Goal: Task Accomplishment & Management: Manage account settings

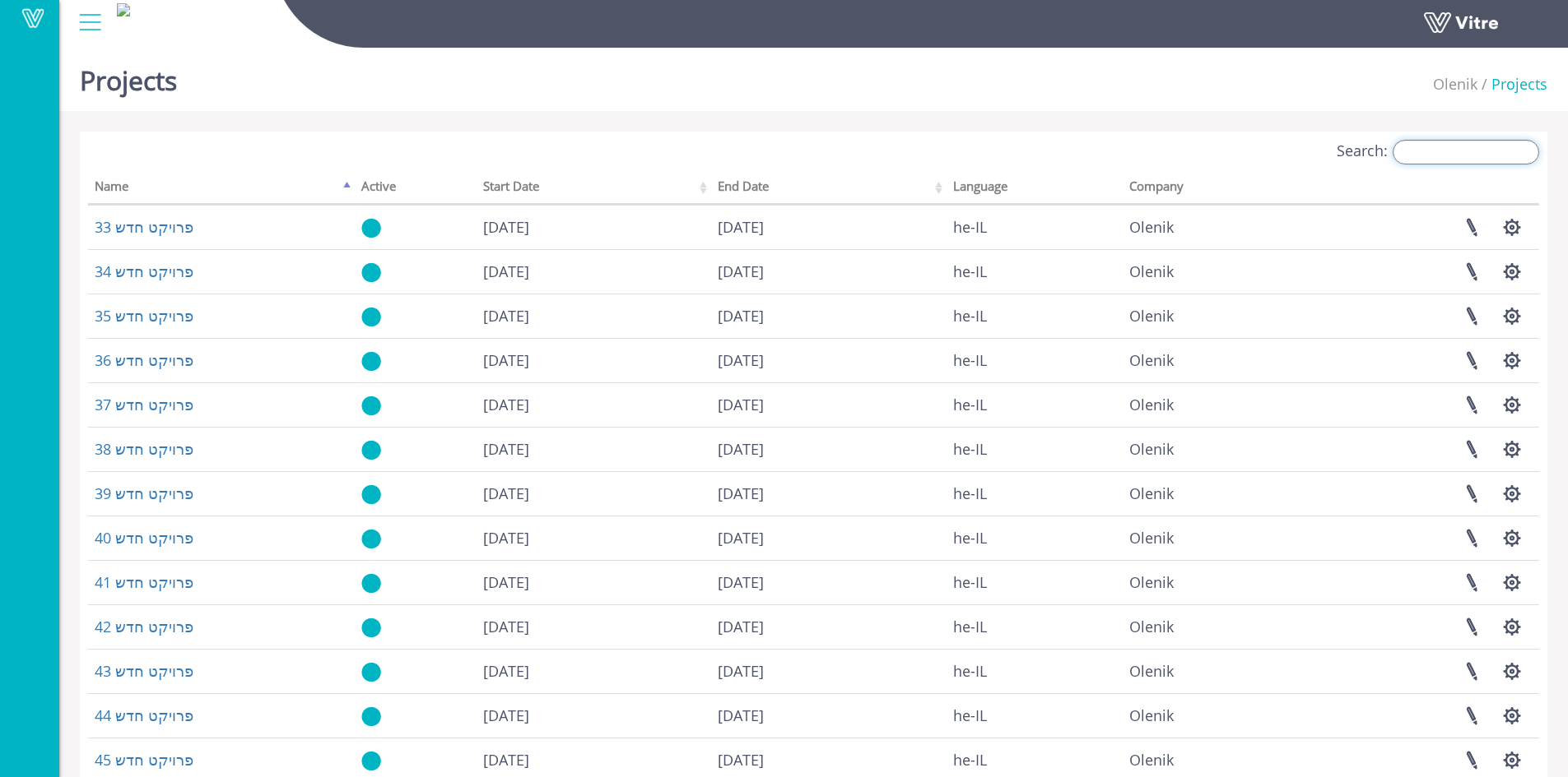
click at [1465, 148] on input "Search:" at bounding box center [1465, 152] width 146 height 25
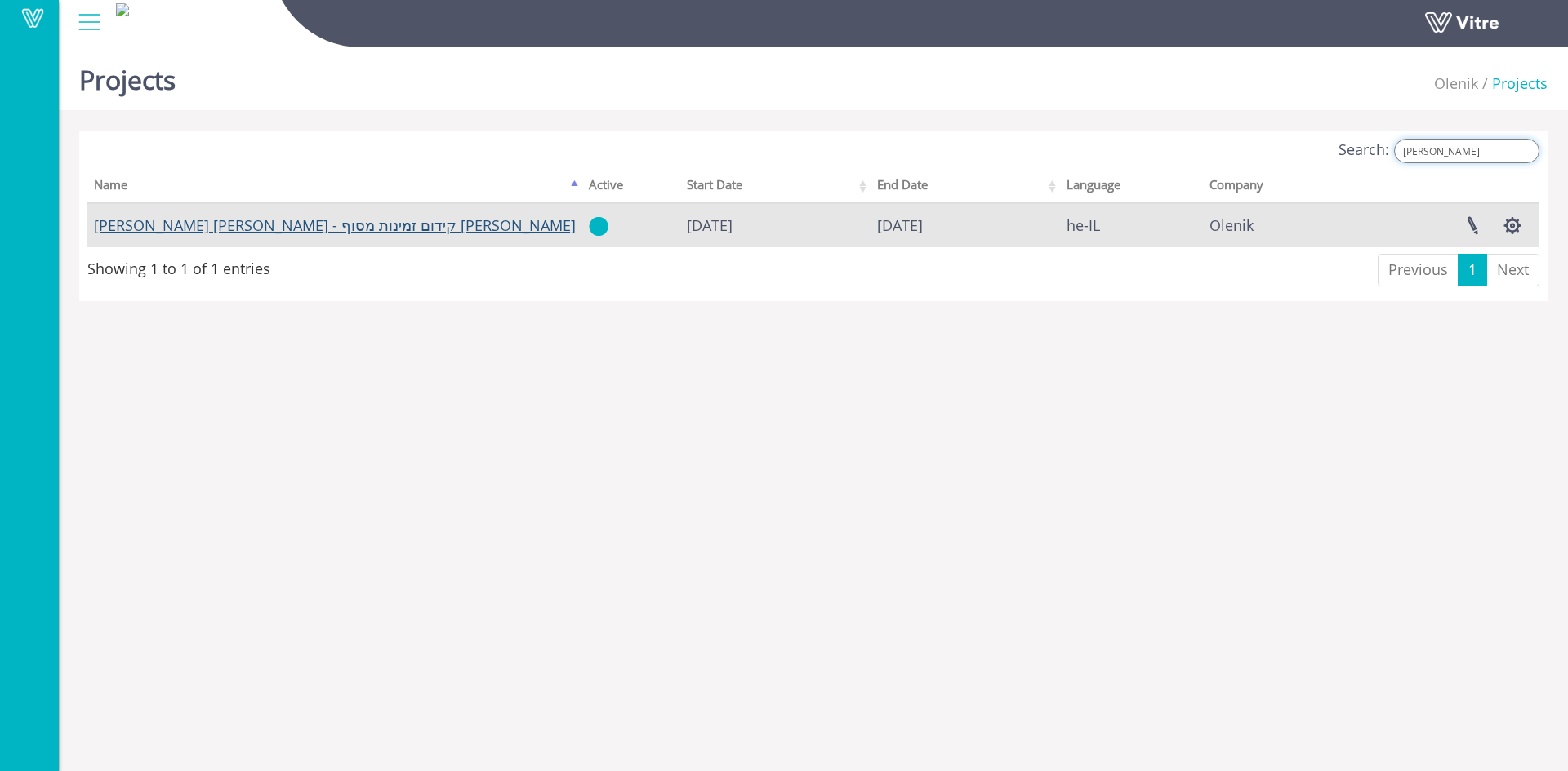
type input "אריא"
click at [191, 230] on link "[PERSON_NAME] [PERSON_NAME] - קידום זמינות מסוף [PERSON_NAME]" at bounding box center [335, 225] width 481 height 19
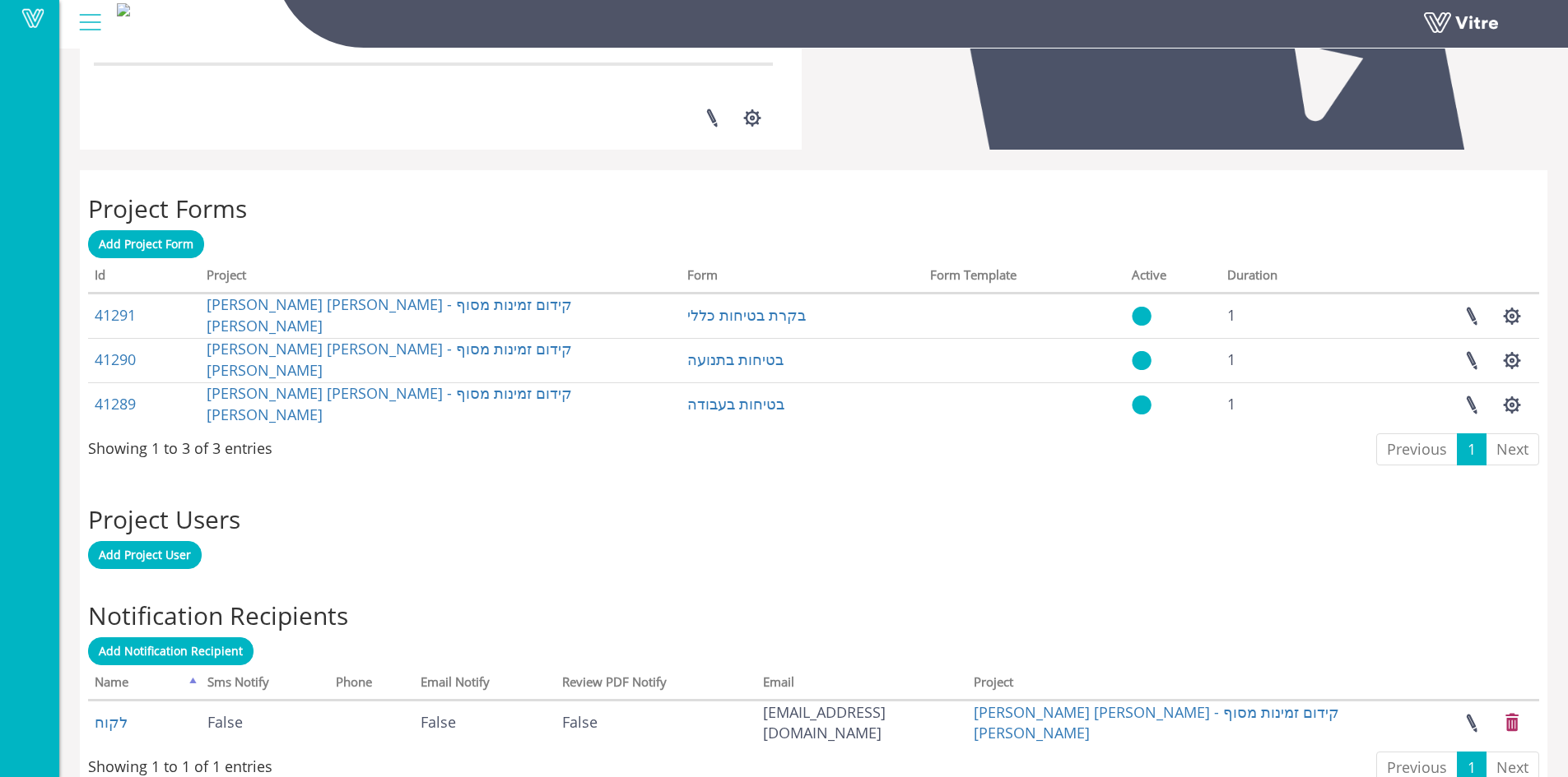
scroll to position [580, 0]
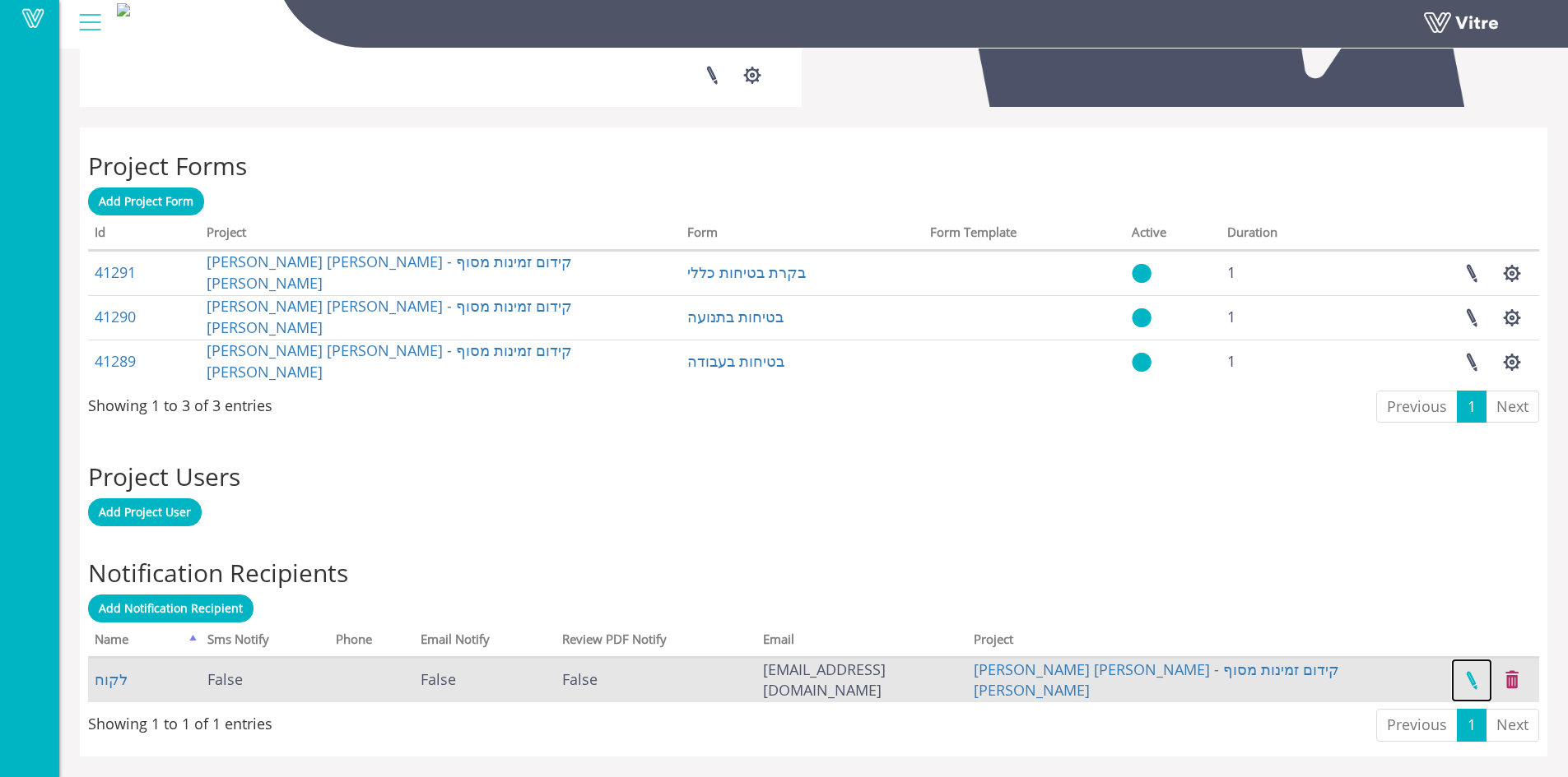
click at [1473, 680] on link at bounding box center [1471, 680] width 41 height 43
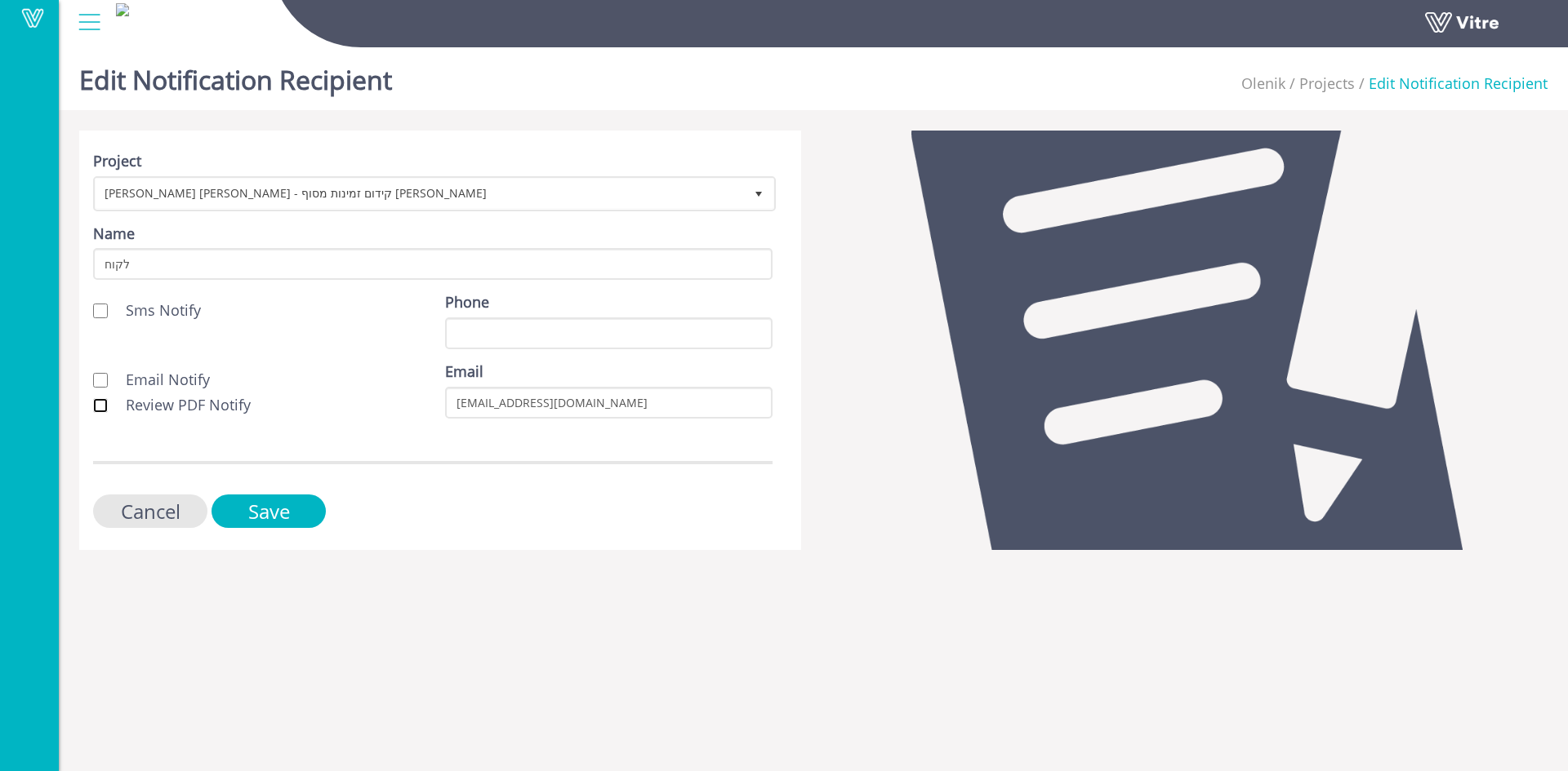
click at [98, 411] on input "Review PDF Notify" at bounding box center [100, 406] width 15 height 15
checkbox input "true"
click at [103, 387] on input "Email Notify" at bounding box center [100, 380] width 15 height 15
checkbox input "true"
click at [264, 503] on input "Save" at bounding box center [269, 511] width 114 height 33
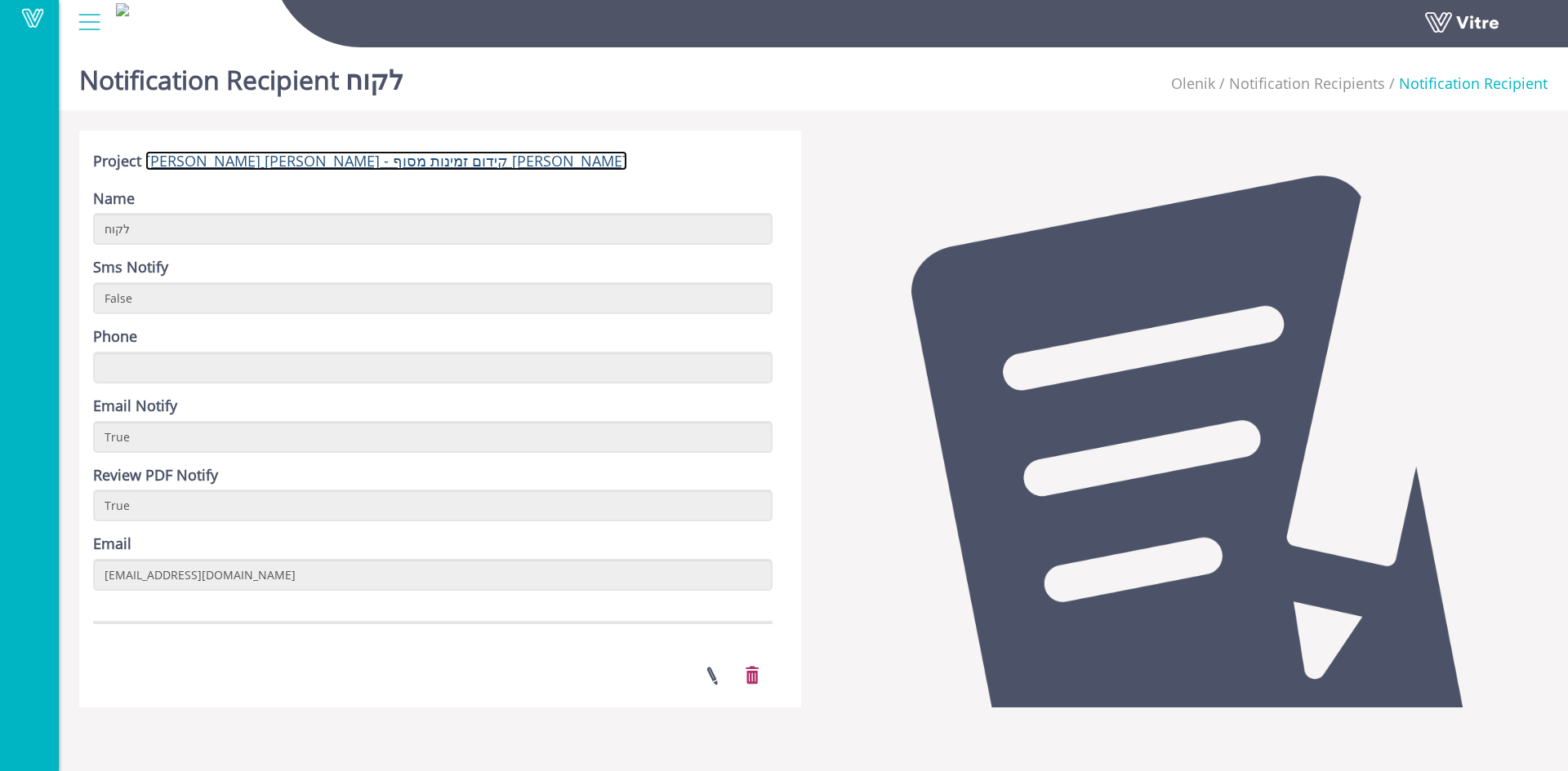
click at [282, 161] on link "[PERSON_NAME] [PERSON_NAME] - קידום זמינות מסוף [PERSON_NAME]" at bounding box center [386, 161] width 481 height 19
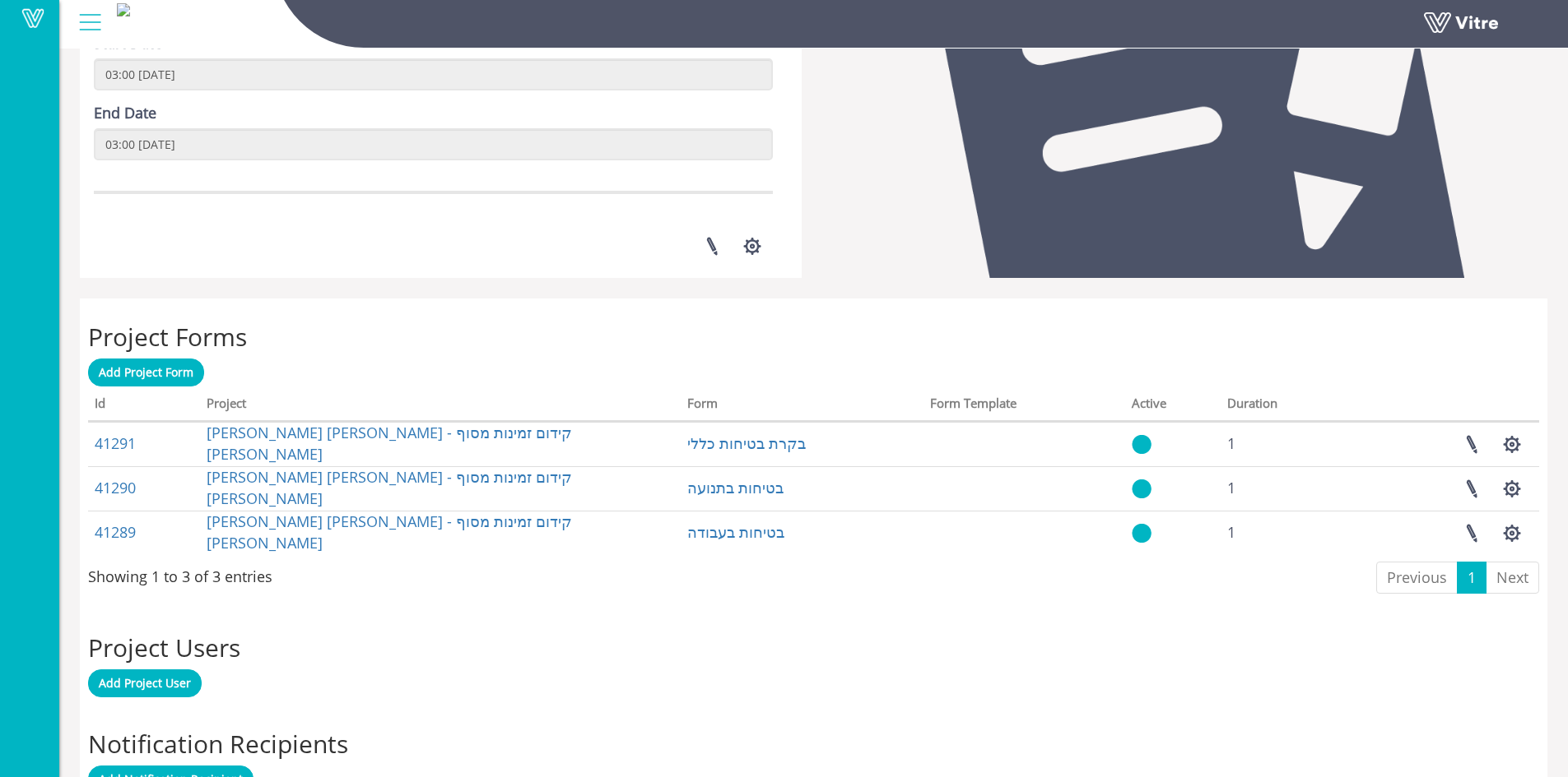
scroll to position [580, 0]
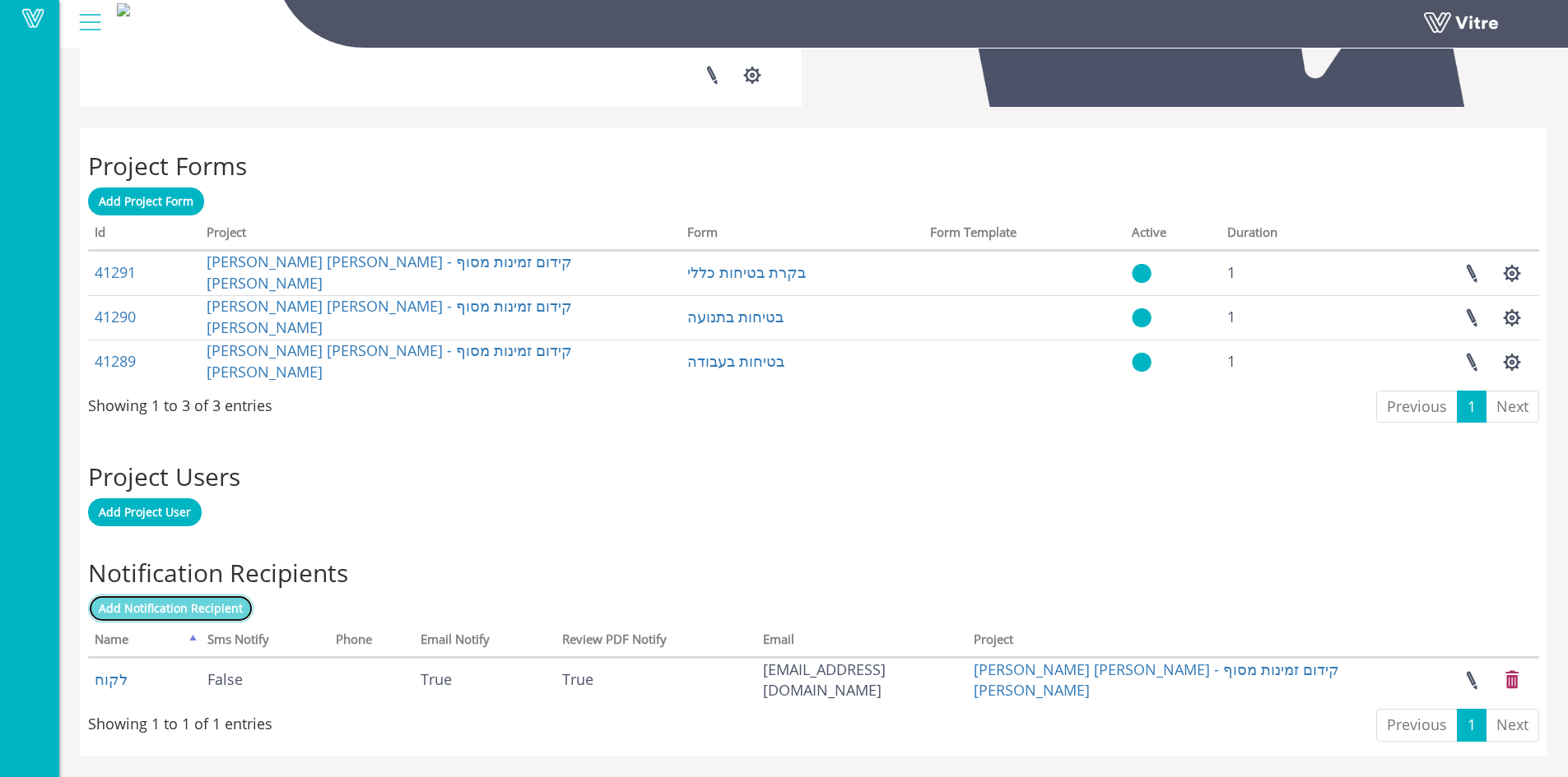
click at [232, 612] on span "Add Notification Recipient" at bounding box center [171, 608] width 144 height 16
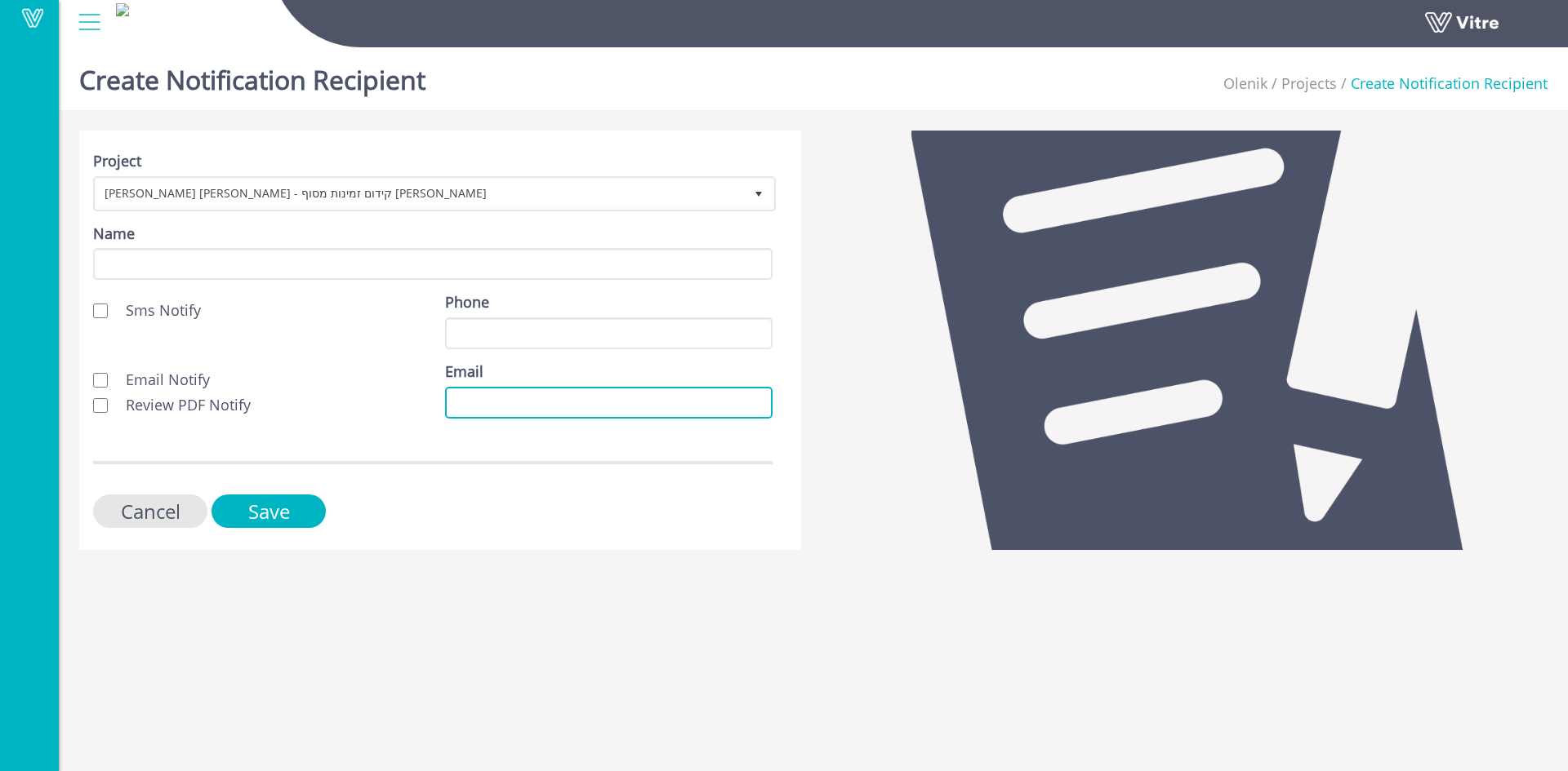
click at [468, 404] on input "Email" at bounding box center [609, 403] width 328 height 32
paste input "[EMAIL_ADDRESS][DOMAIN_NAME]"
type input "[EMAIL_ADDRESS][DOMAIN_NAME]"
click at [104, 403] on input "Review PDF Notify" at bounding box center [100, 406] width 15 height 15
checkbox input "true"
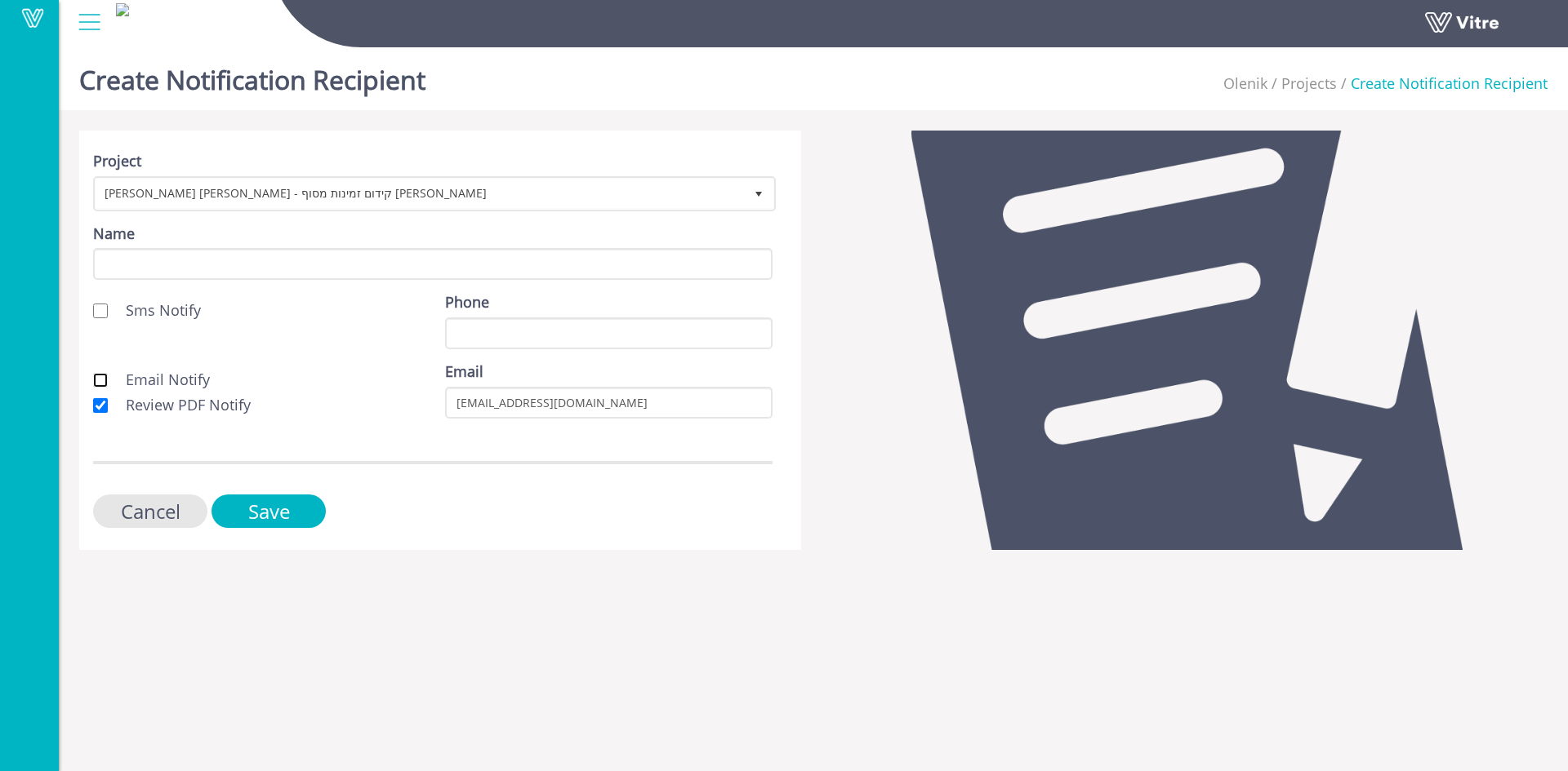
click at [103, 383] on input "Email Notify" at bounding box center [100, 380] width 15 height 15
checkbox input "true"
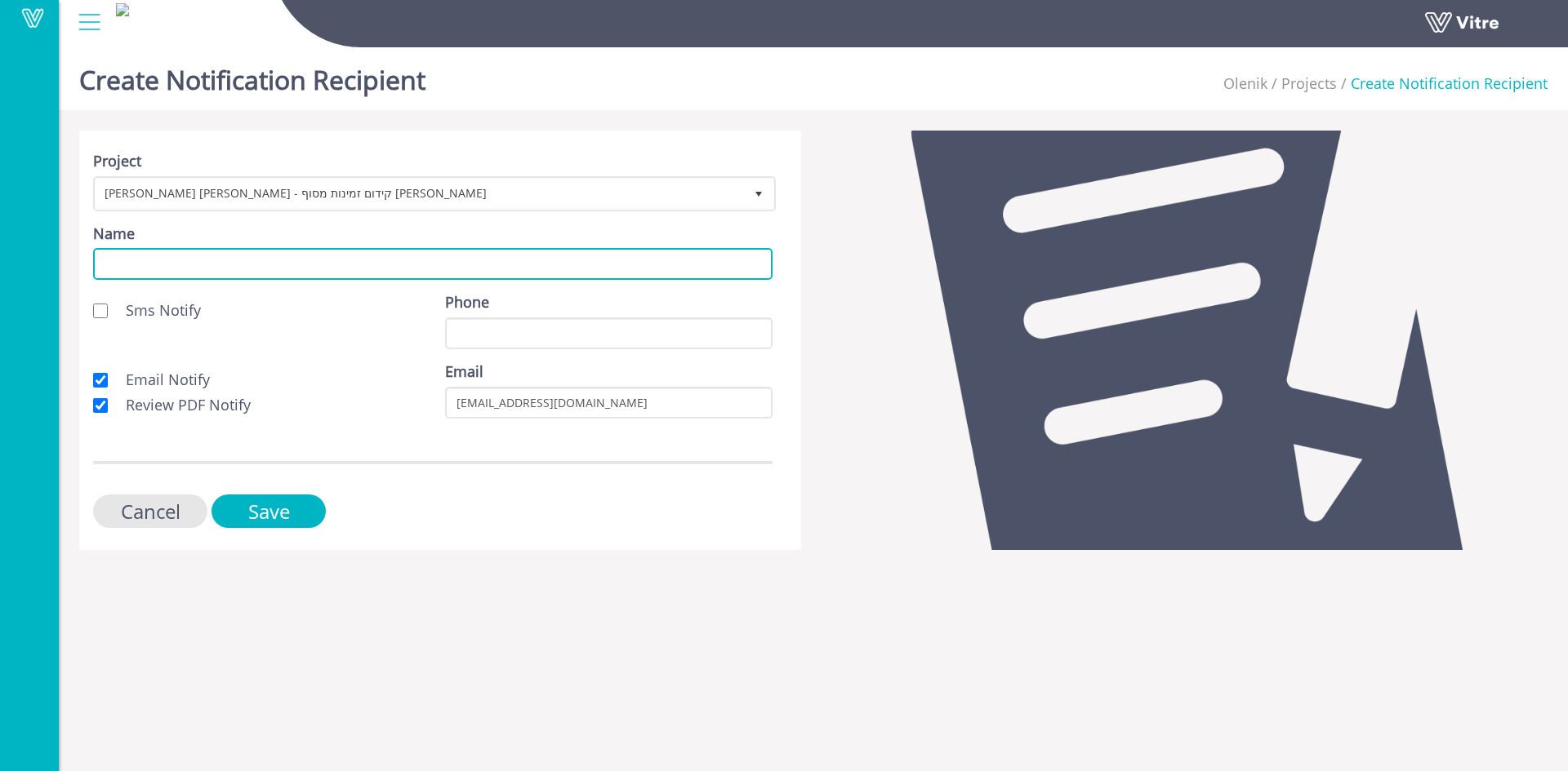
click at [163, 262] on input "Name" at bounding box center [432, 264] width 679 height 32
type input "לקוח"
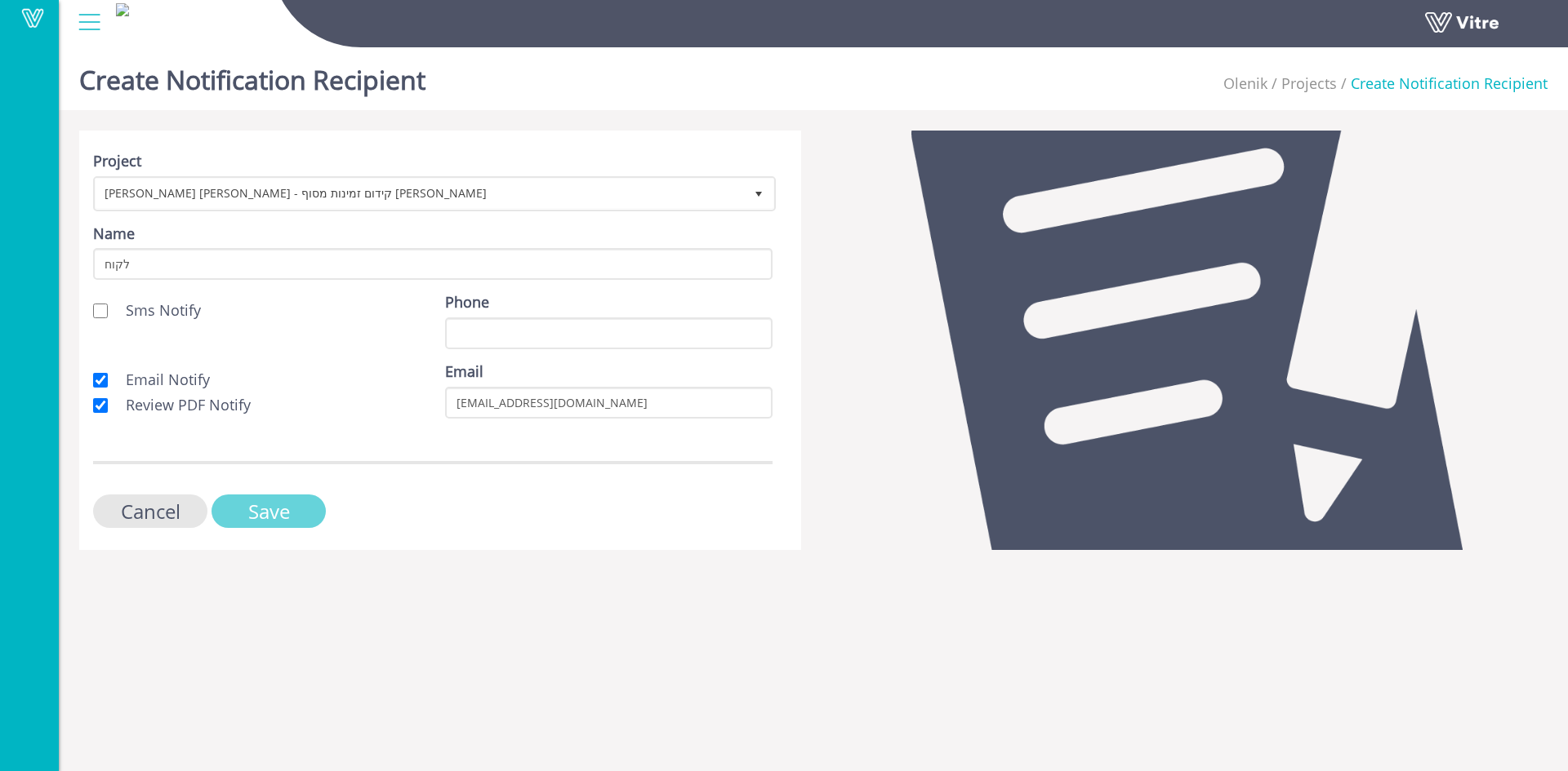
click at [294, 522] on input "Save" at bounding box center [269, 511] width 114 height 33
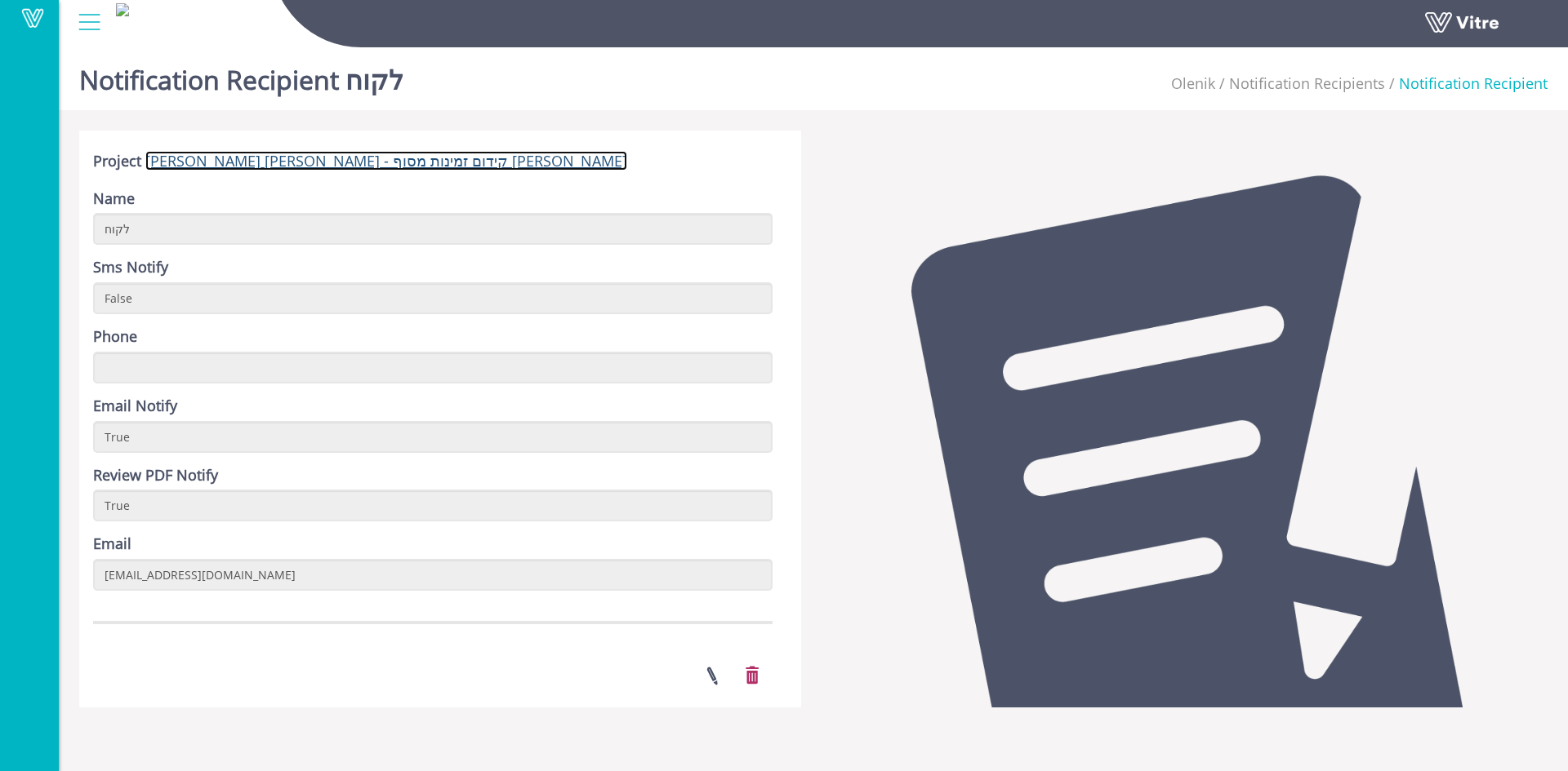
click at [207, 163] on link "[PERSON_NAME] [PERSON_NAME] - קידום זמינות מסוף [PERSON_NAME]" at bounding box center [386, 161] width 481 height 19
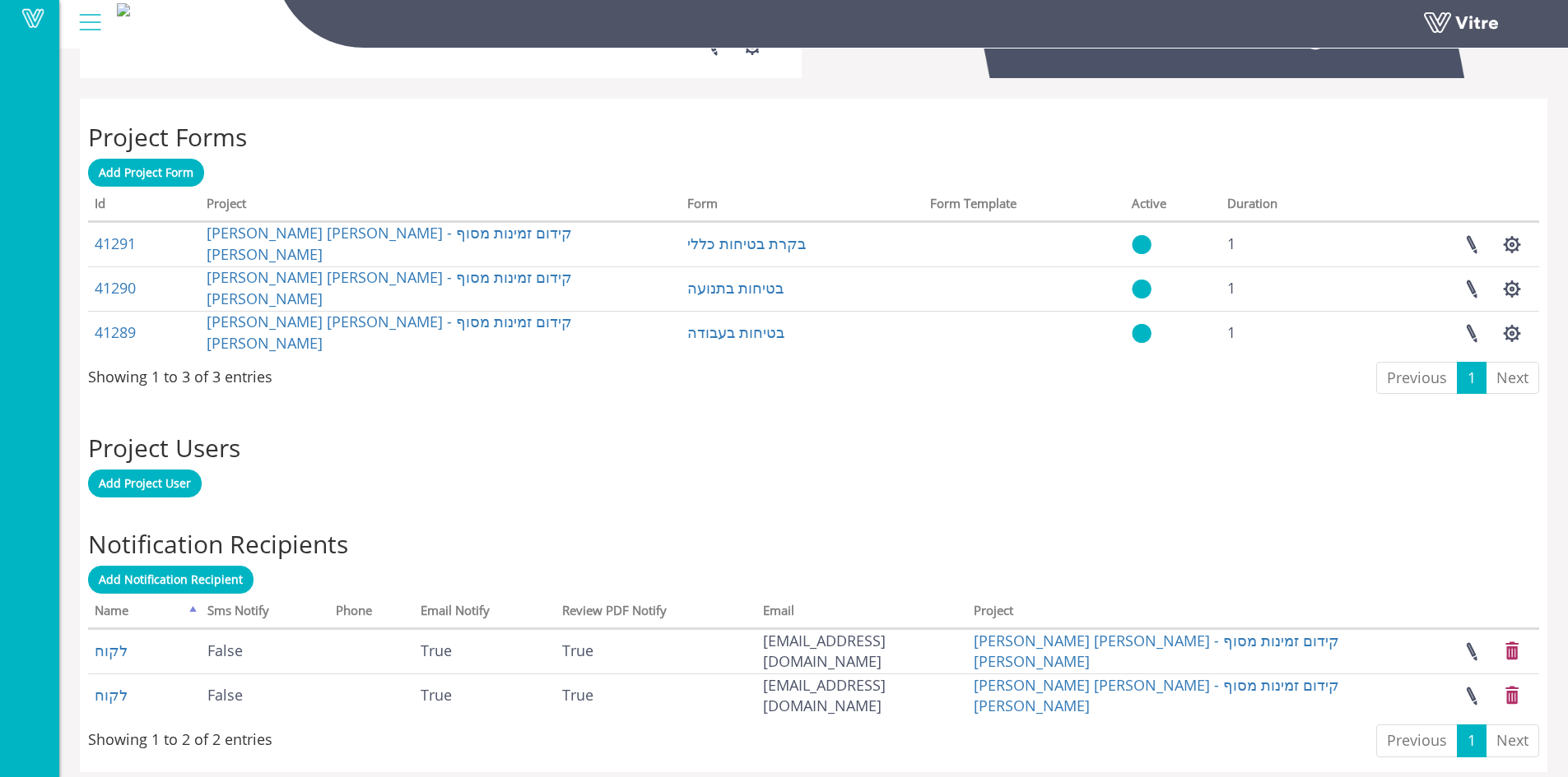
scroll to position [604, 0]
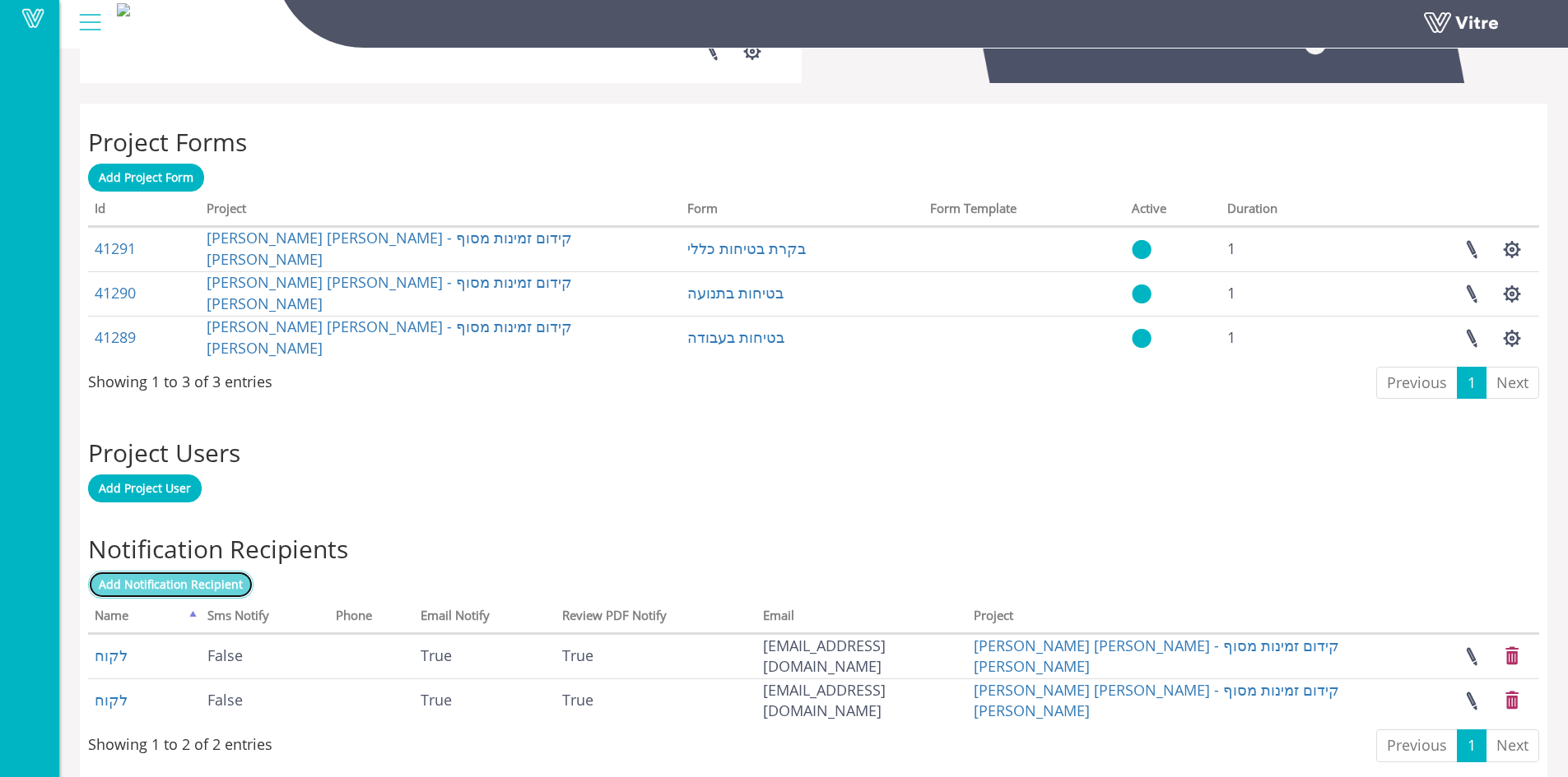
click at [211, 589] on span "Add Notification Recipient" at bounding box center [171, 585] width 144 height 16
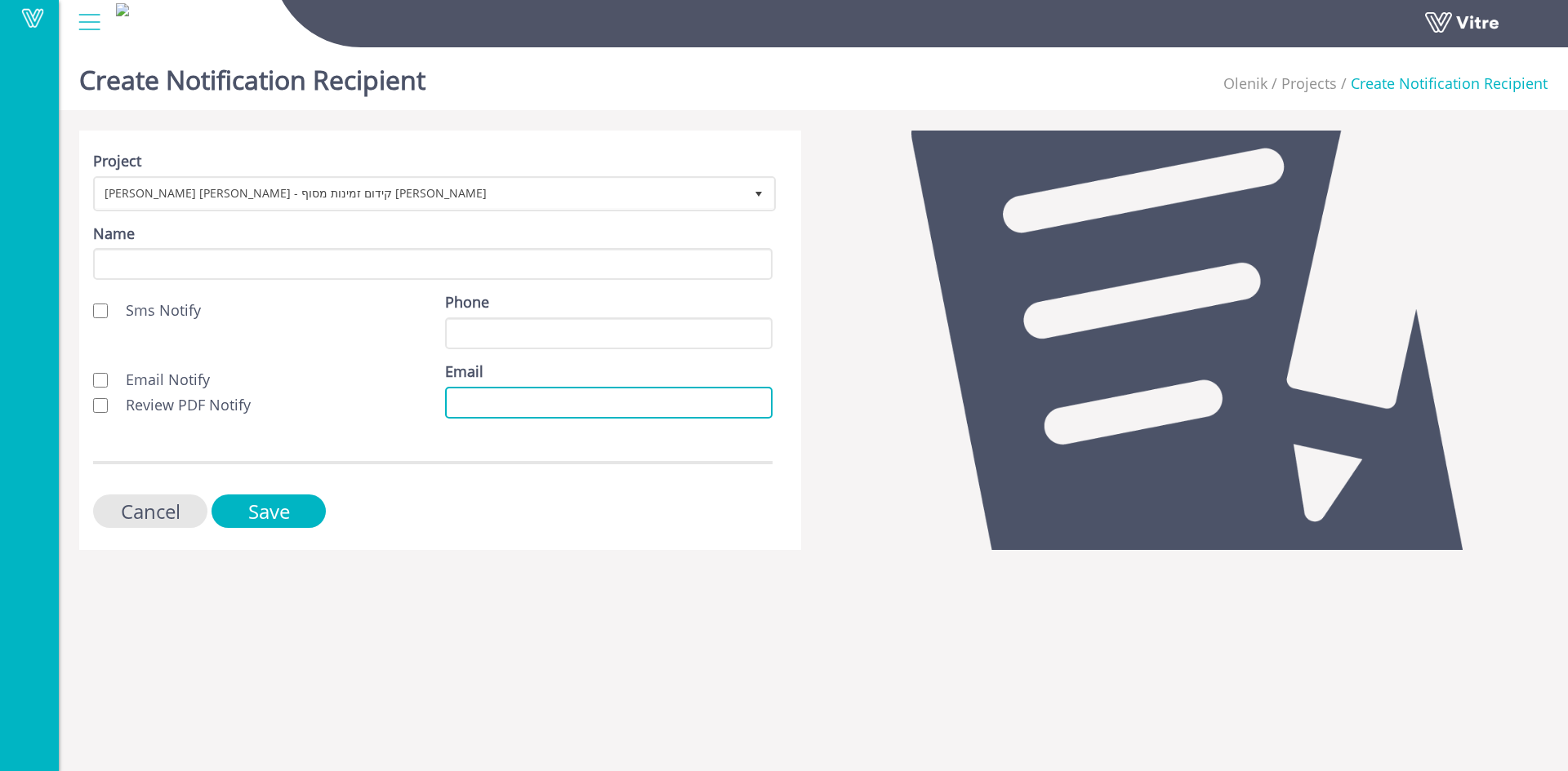
click at [454, 403] on input "Email" at bounding box center [609, 403] width 328 height 32
paste input "[EMAIL_ADDRESS][DOMAIN_NAME]"
type input "[EMAIL_ADDRESS][DOMAIN_NAME]"
click at [98, 401] on input "Review PDF Notify" at bounding box center [100, 406] width 15 height 15
checkbox input "true"
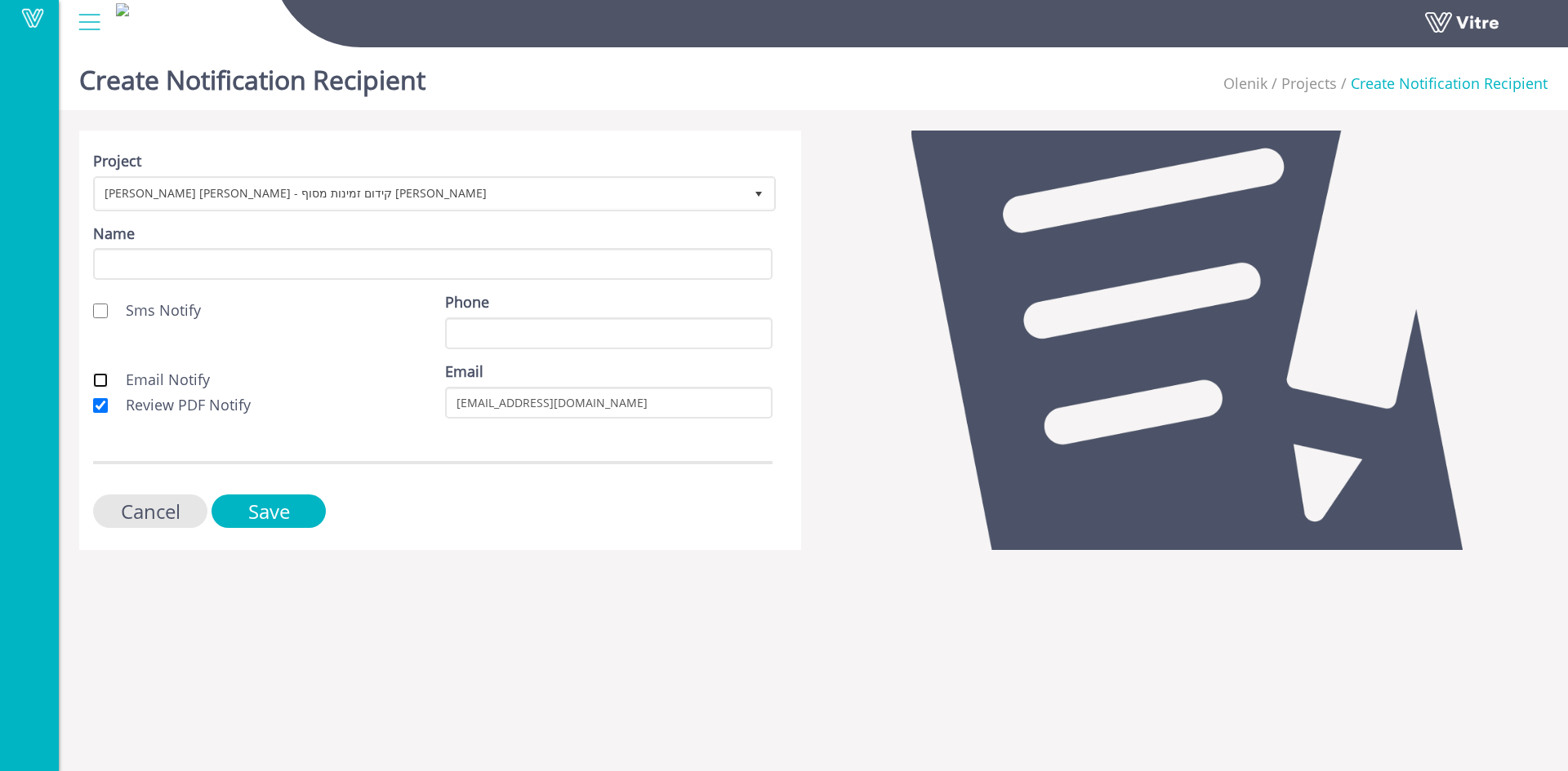
click at [100, 379] on input "Email Notify" at bounding box center [100, 380] width 15 height 15
checkbox input "true"
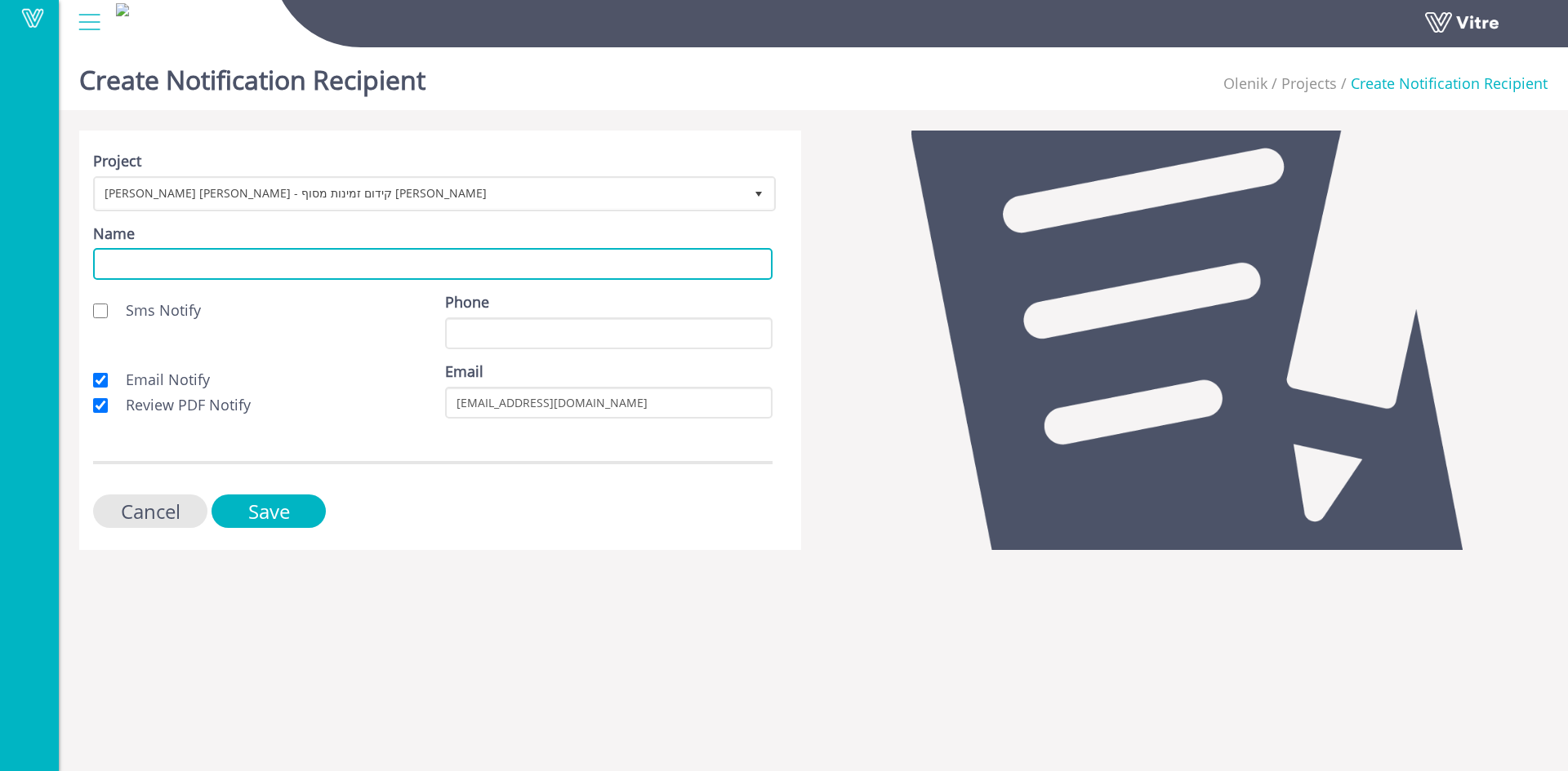
click at [113, 272] on input "Name" at bounding box center [432, 264] width 679 height 32
type input "לקוח"
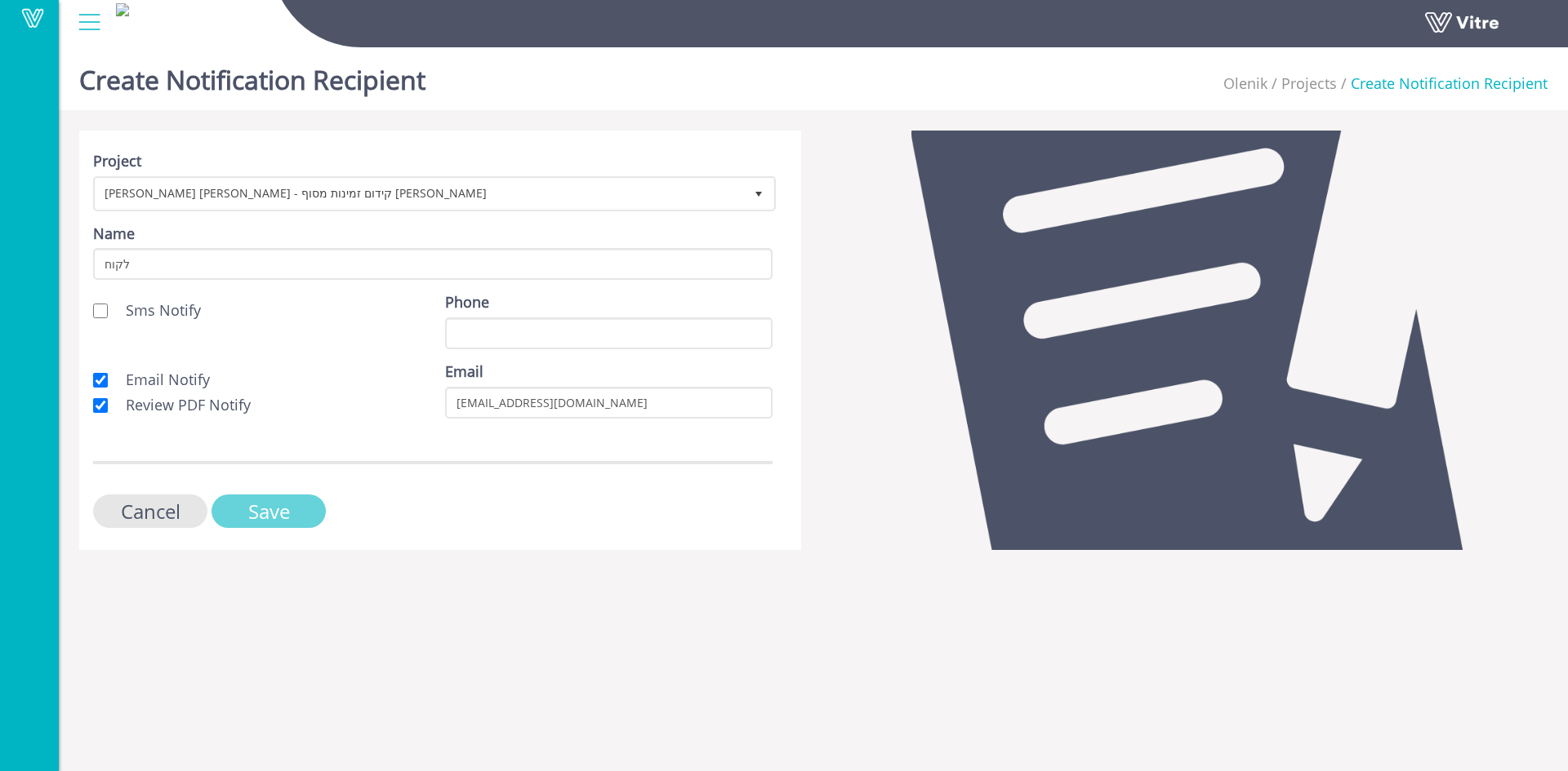
click at [268, 514] on input "Save" at bounding box center [269, 511] width 114 height 33
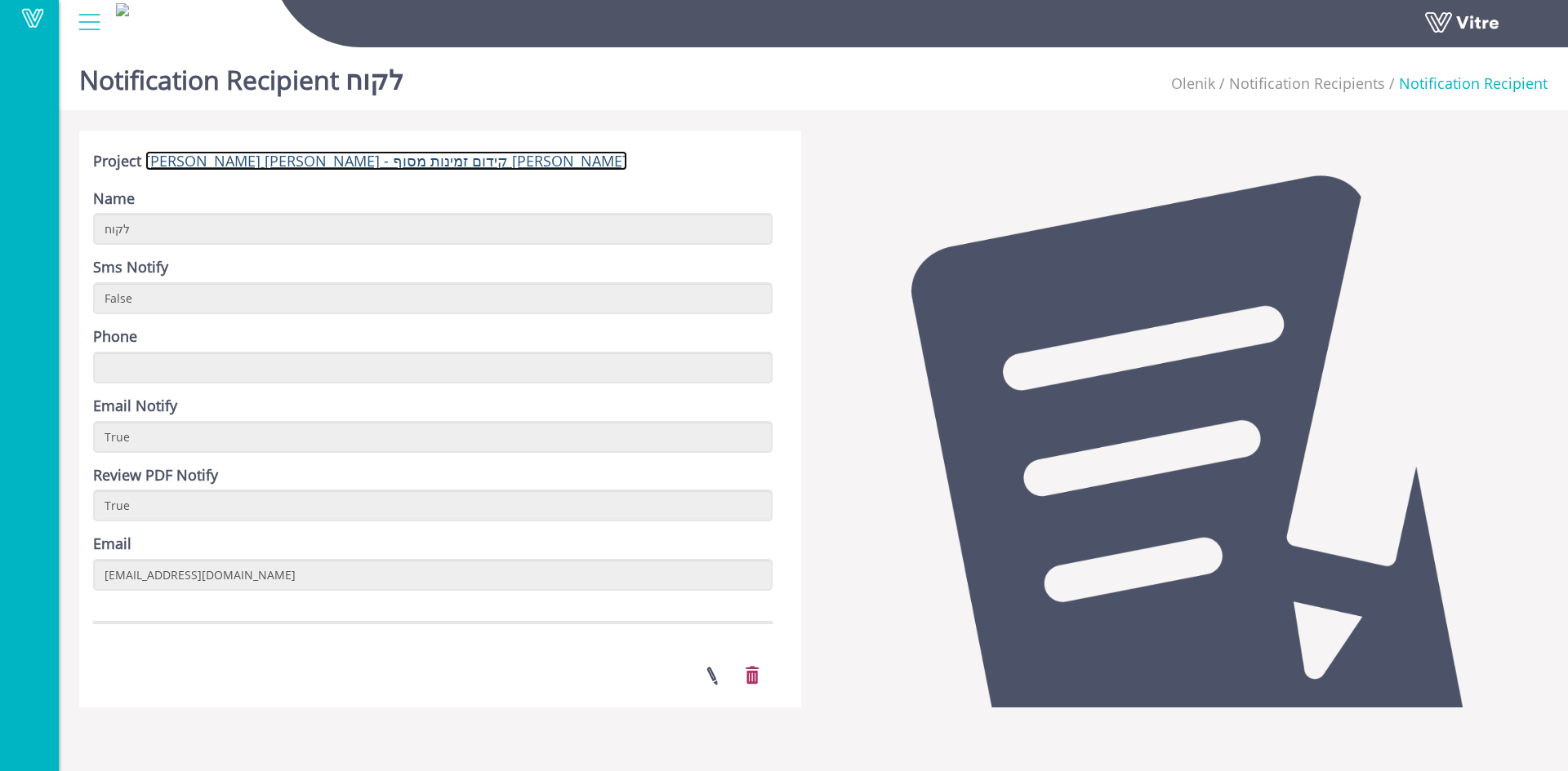
click at [307, 160] on link "[PERSON_NAME] [PERSON_NAME] - קידום זמינות מסוף [PERSON_NAME]" at bounding box center [386, 161] width 481 height 19
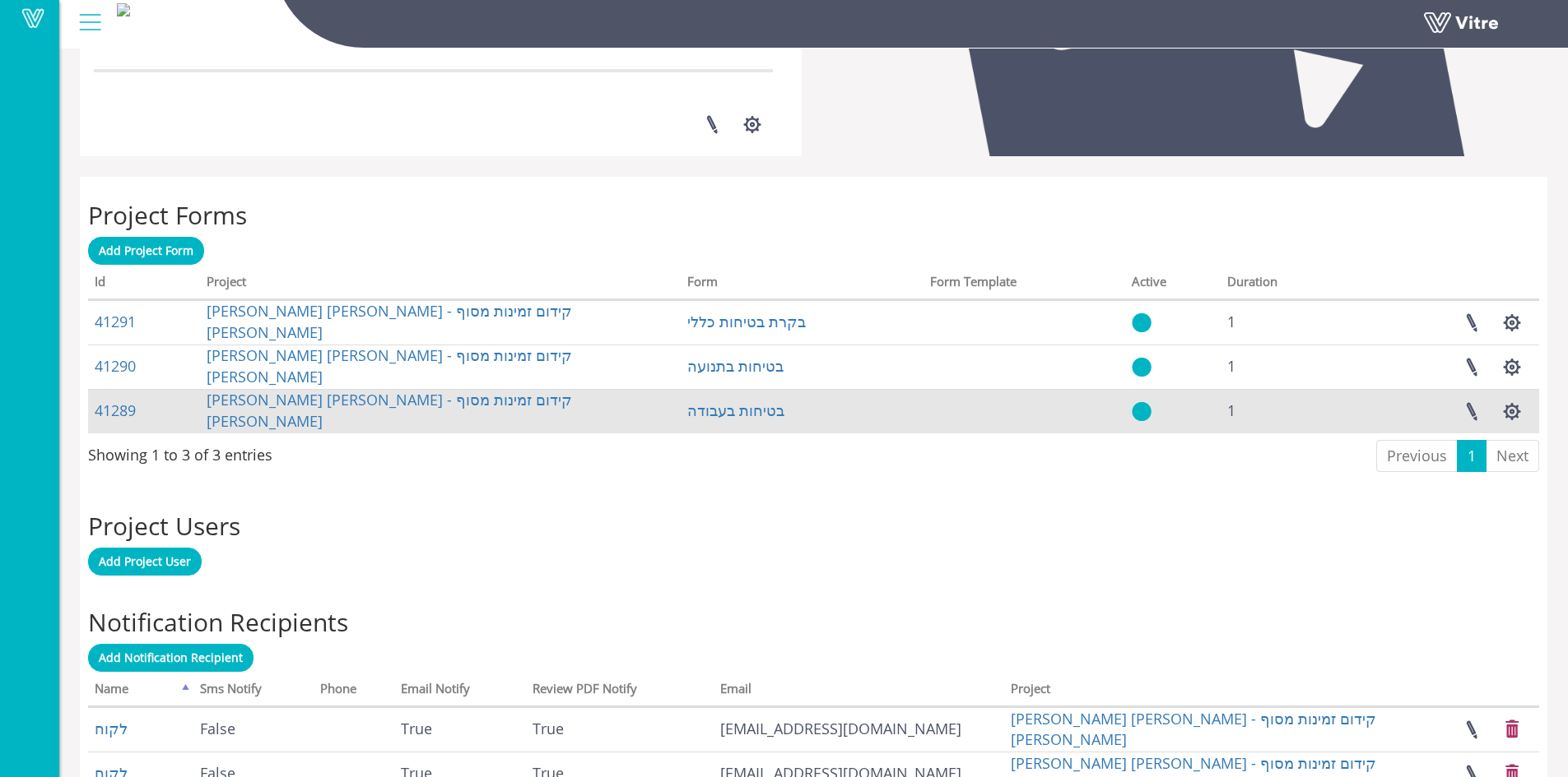
scroll to position [669, 0]
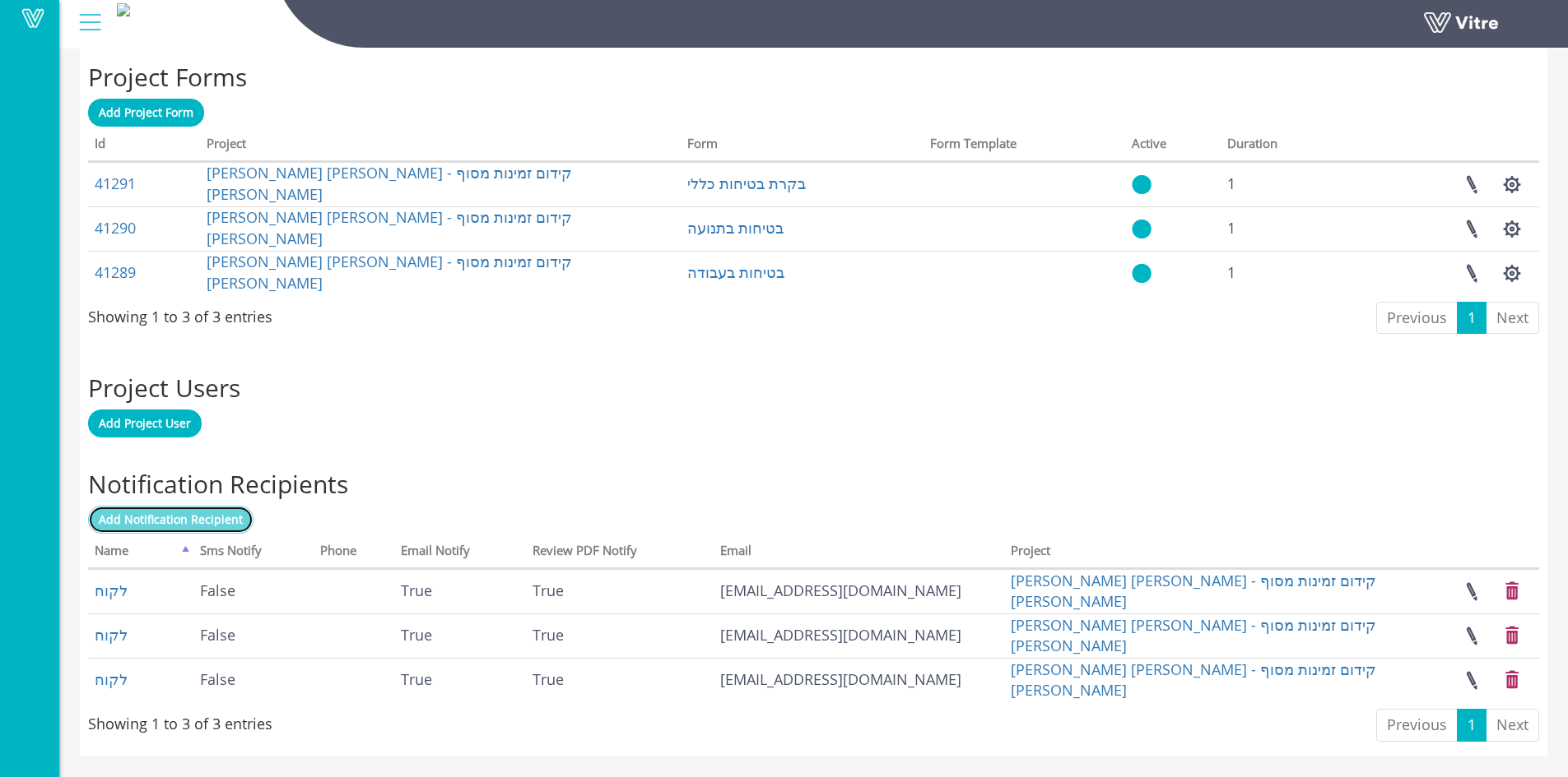
click at [223, 527] on link "Add Notification Recipient" at bounding box center [170, 520] width 166 height 28
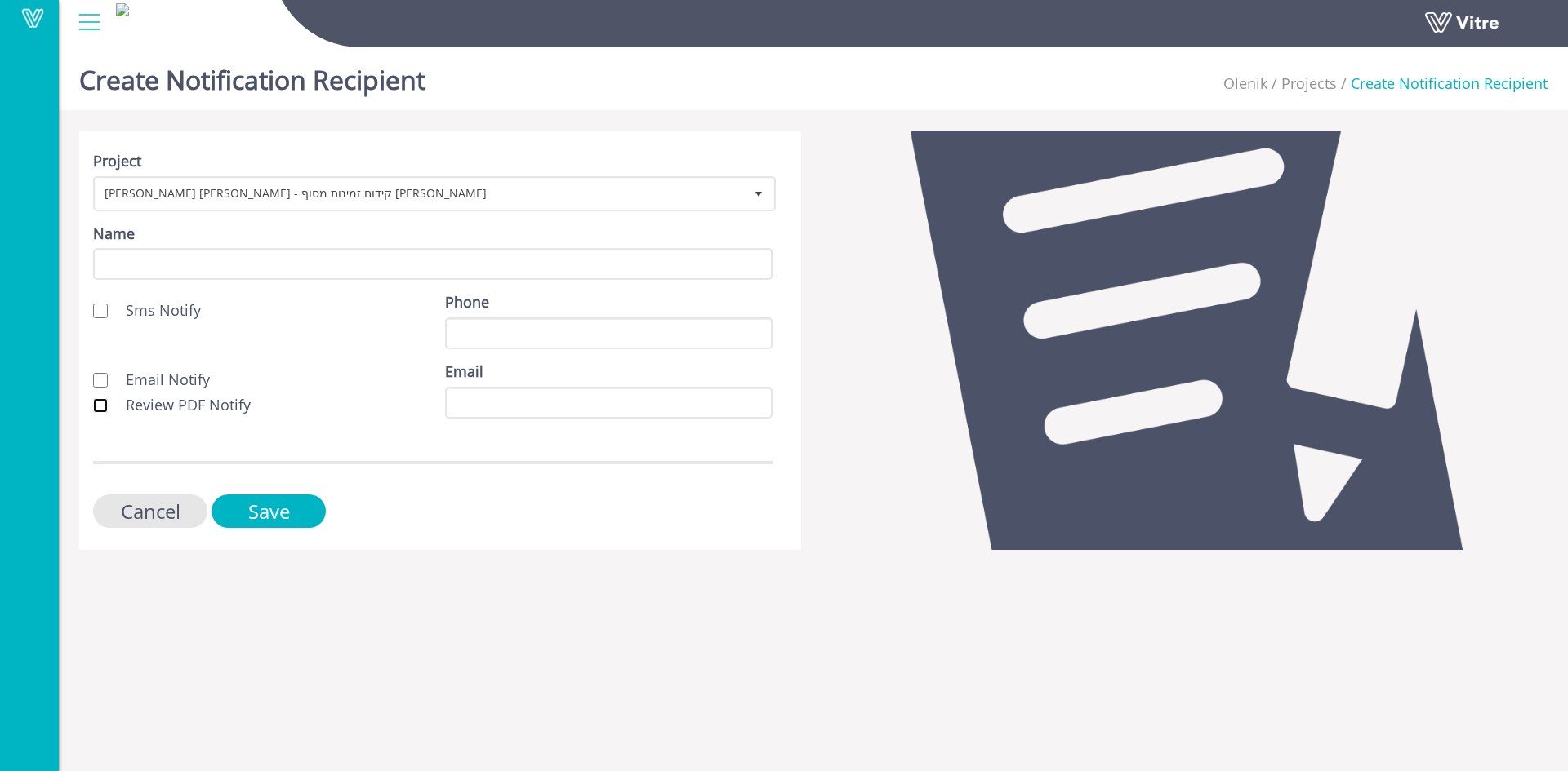
click at [95, 407] on input "Review PDF Notify" at bounding box center [100, 406] width 15 height 15
checkbox input "true"
drag, startPoint x: 98, startPoint y: 391, endPoint x: 107, endPoint y: 364, distance: 28.5
click at [98, 389] on div "Email Notify Review PDF Notify" at bounding box center [257, 393] width 352 height 62
click at [101, 376] on input "Email Notify" at bounding box center [100, 380] width 15 height 15
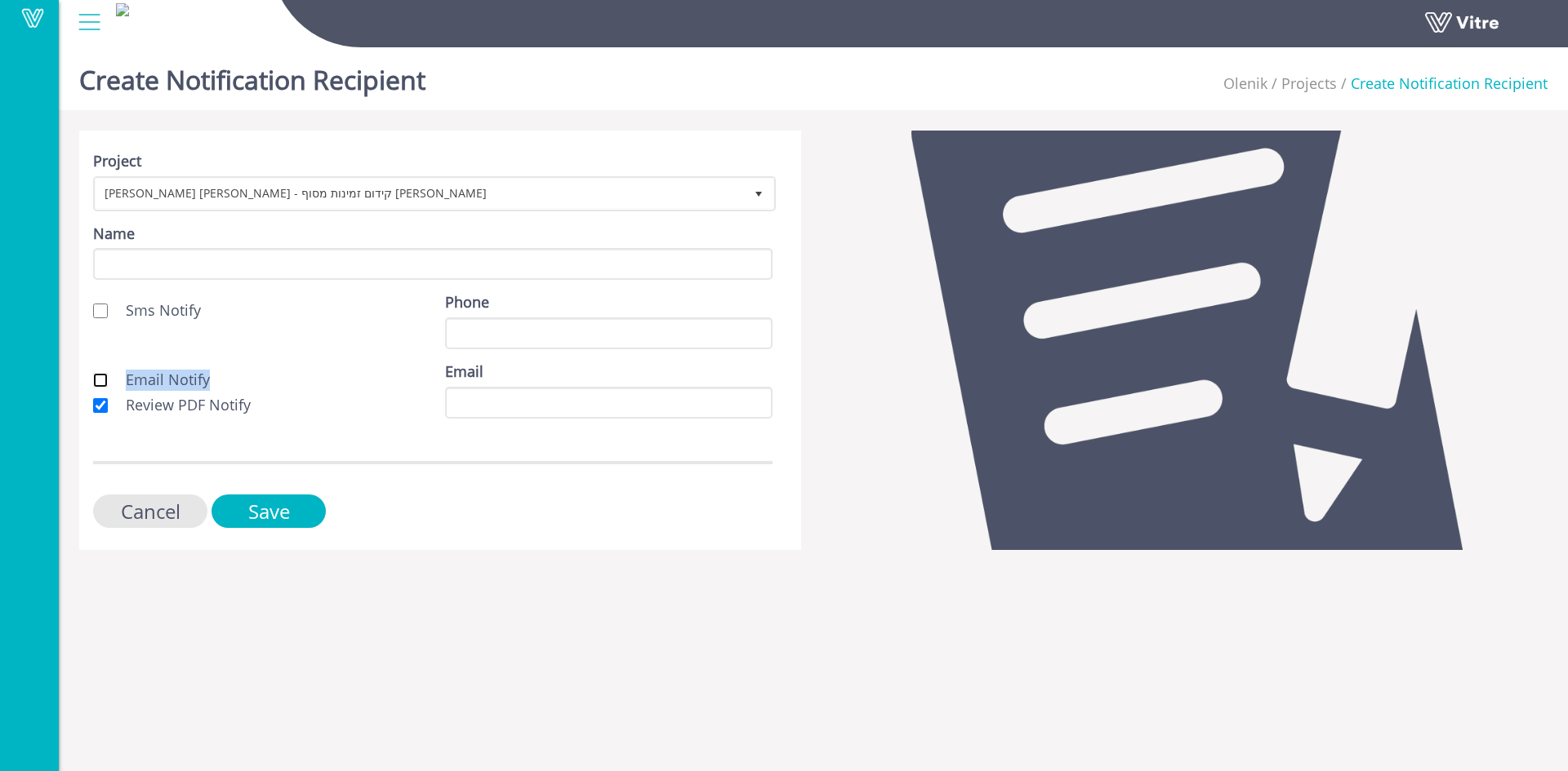
checkbox input "true"
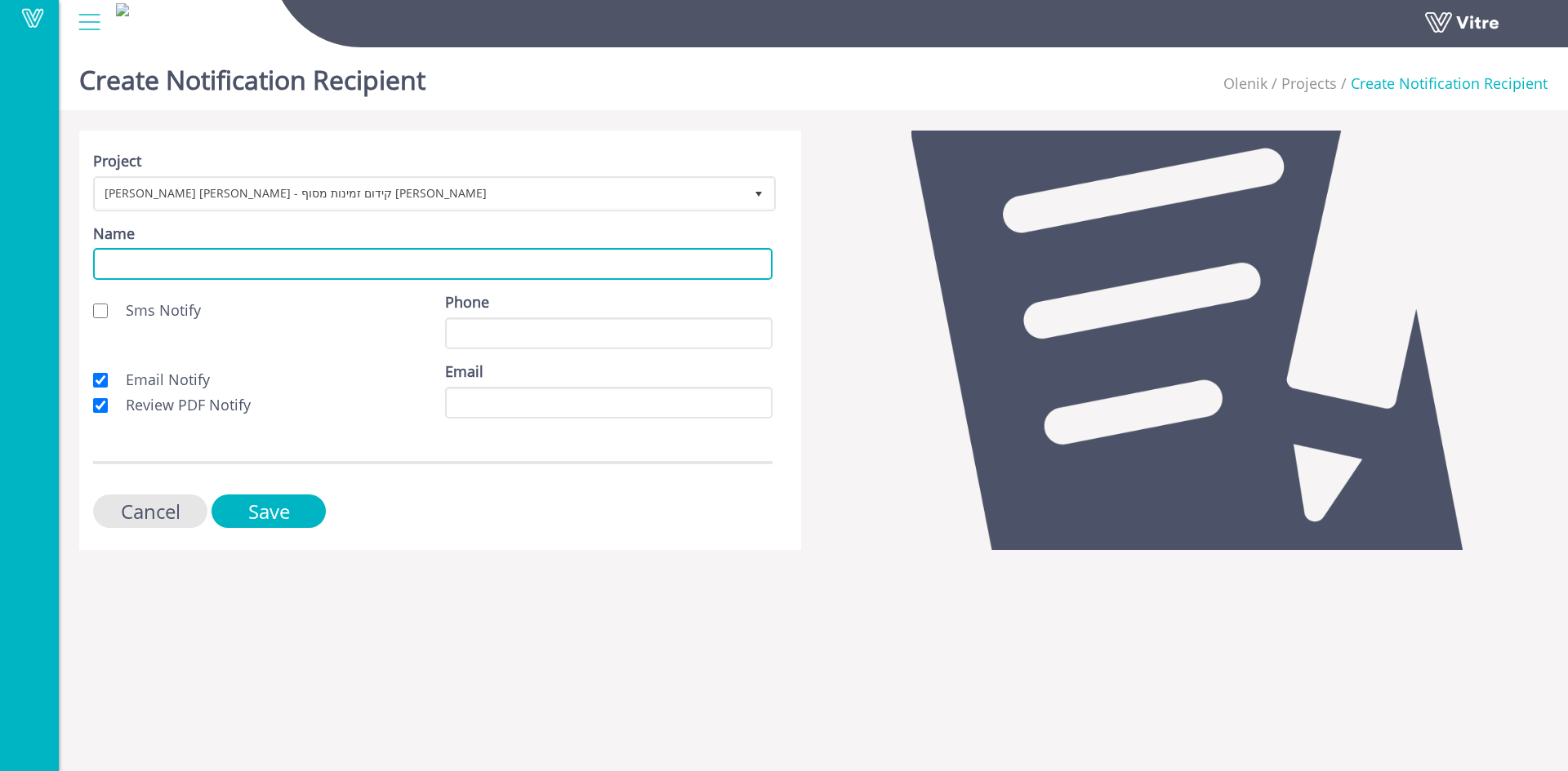
click at [180, 263] on input "Name" at bounding box center [432, 264] width 679 height 32
type input "לקוח"
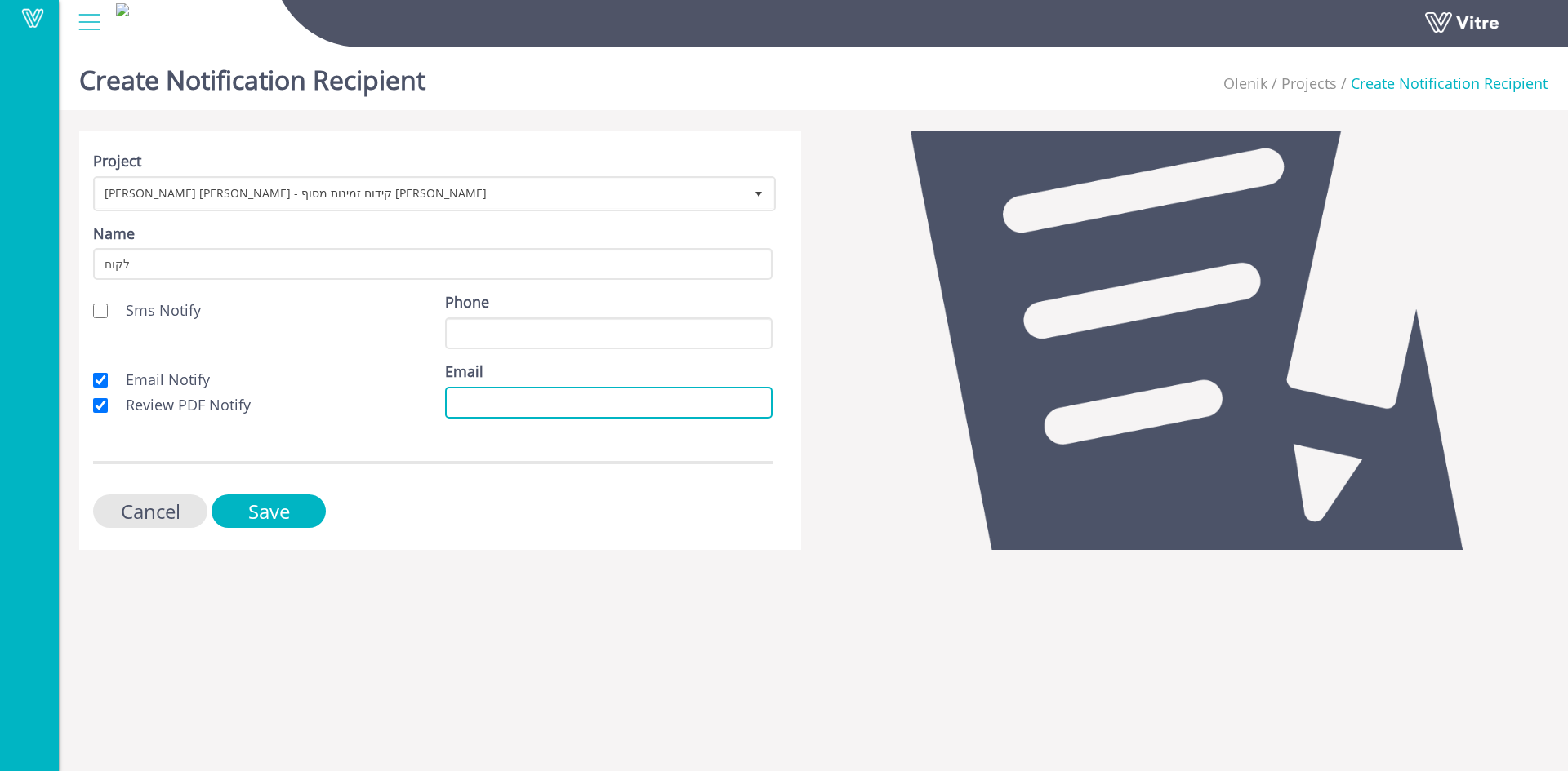
click at [459, 403] on input "Email" at bounding box center [609, 403] width 328 height 32
paste input "[EMAIL_ADDRESS][DOMAIN_NAME]"
type input "[EMAIL_ADDRESS][DOMAIN_NAME]"
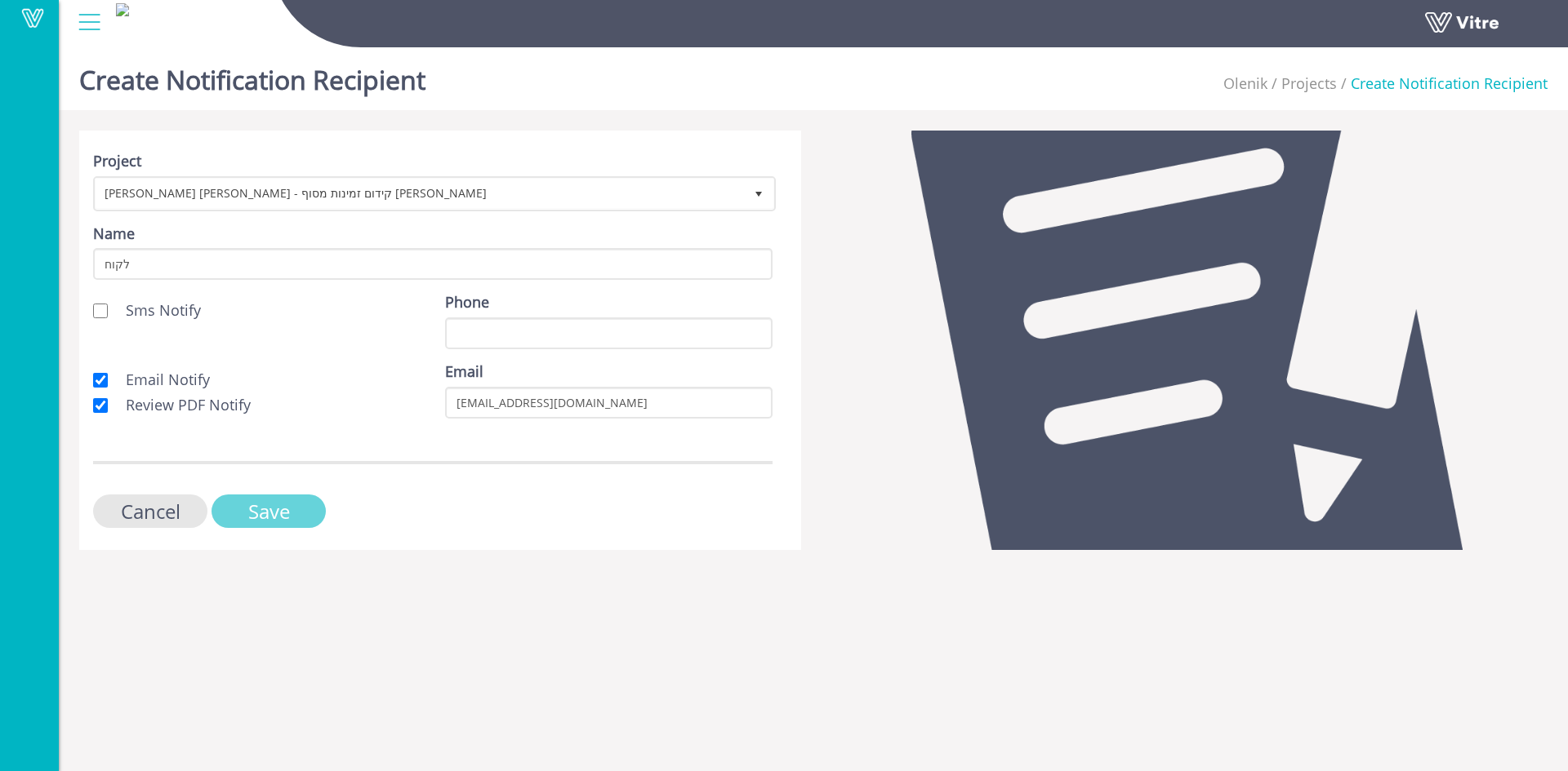
click at [296, 505] on input "Save" at bounding box center [269, 511] width 114 height 33
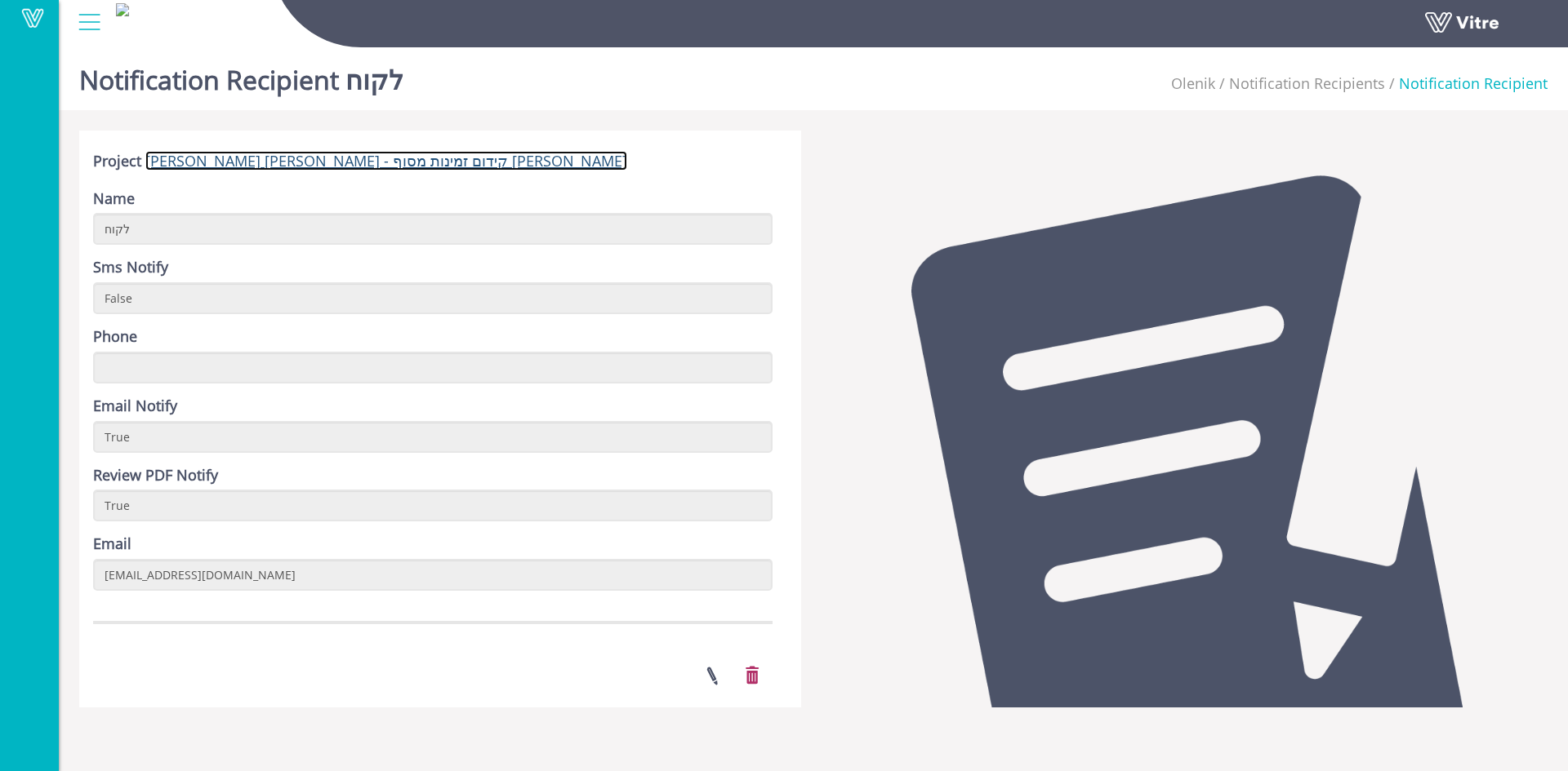
click at [248, 161] on link "[PERSON_NAME] [PERSON_NAME] - קידום זמינות מסוף [PERSON_NAME]" at bounding box center [386, 161] width 481 height 19
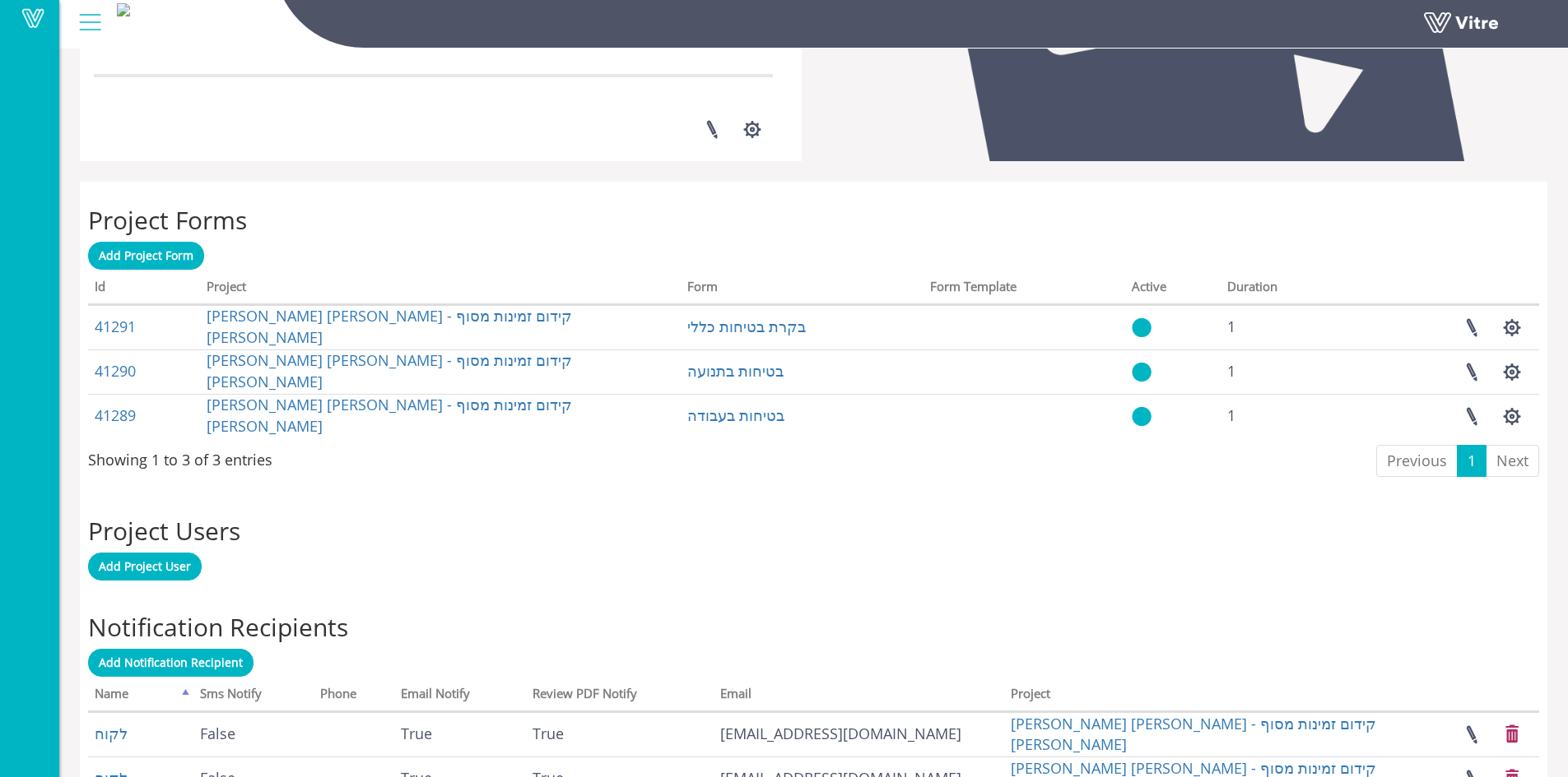
scroll to position [713, 0]
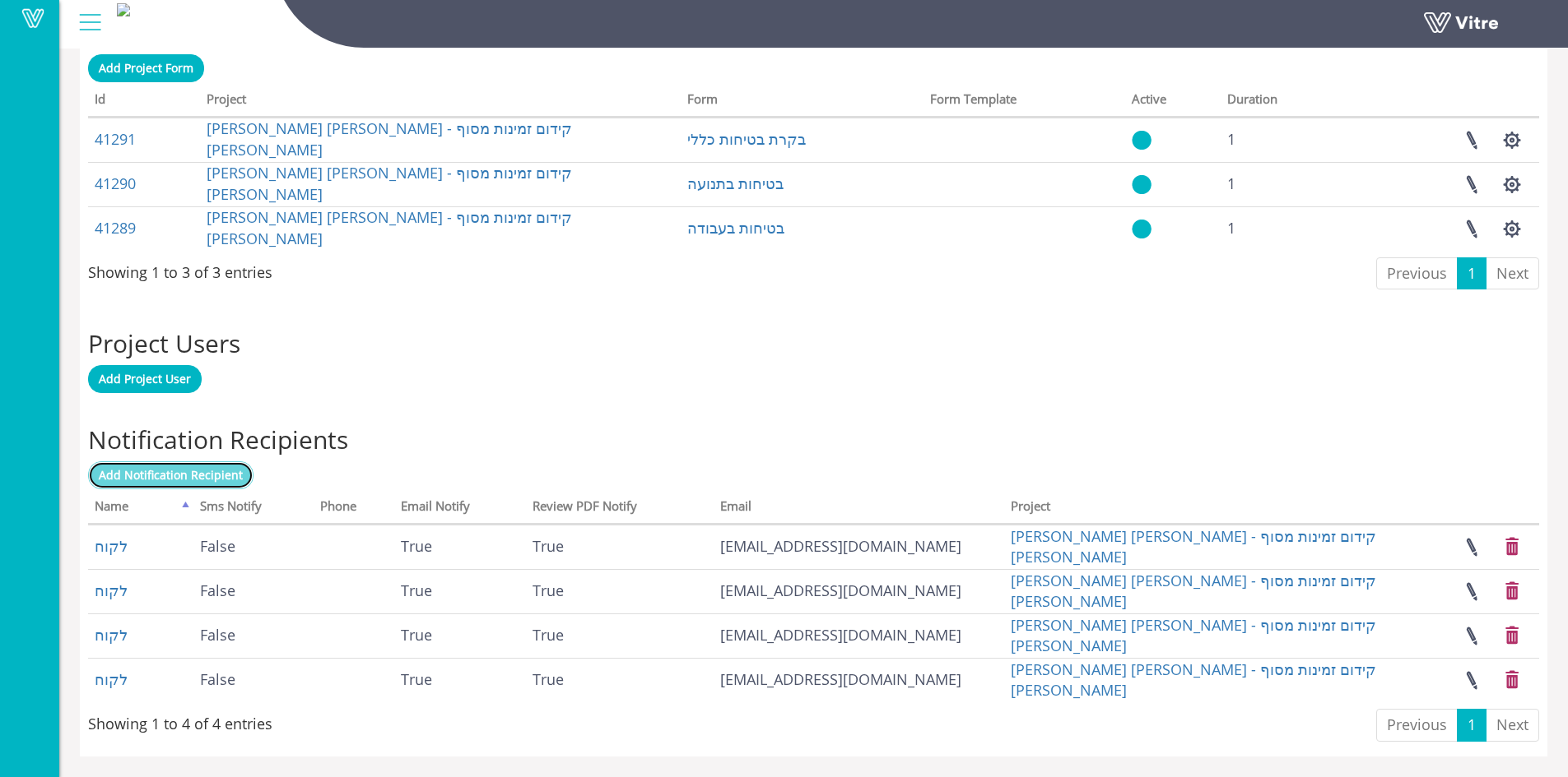
click at [186, 476] on span "Add Notification Recipient" at bounding box center [171, 475] width 144 height 16
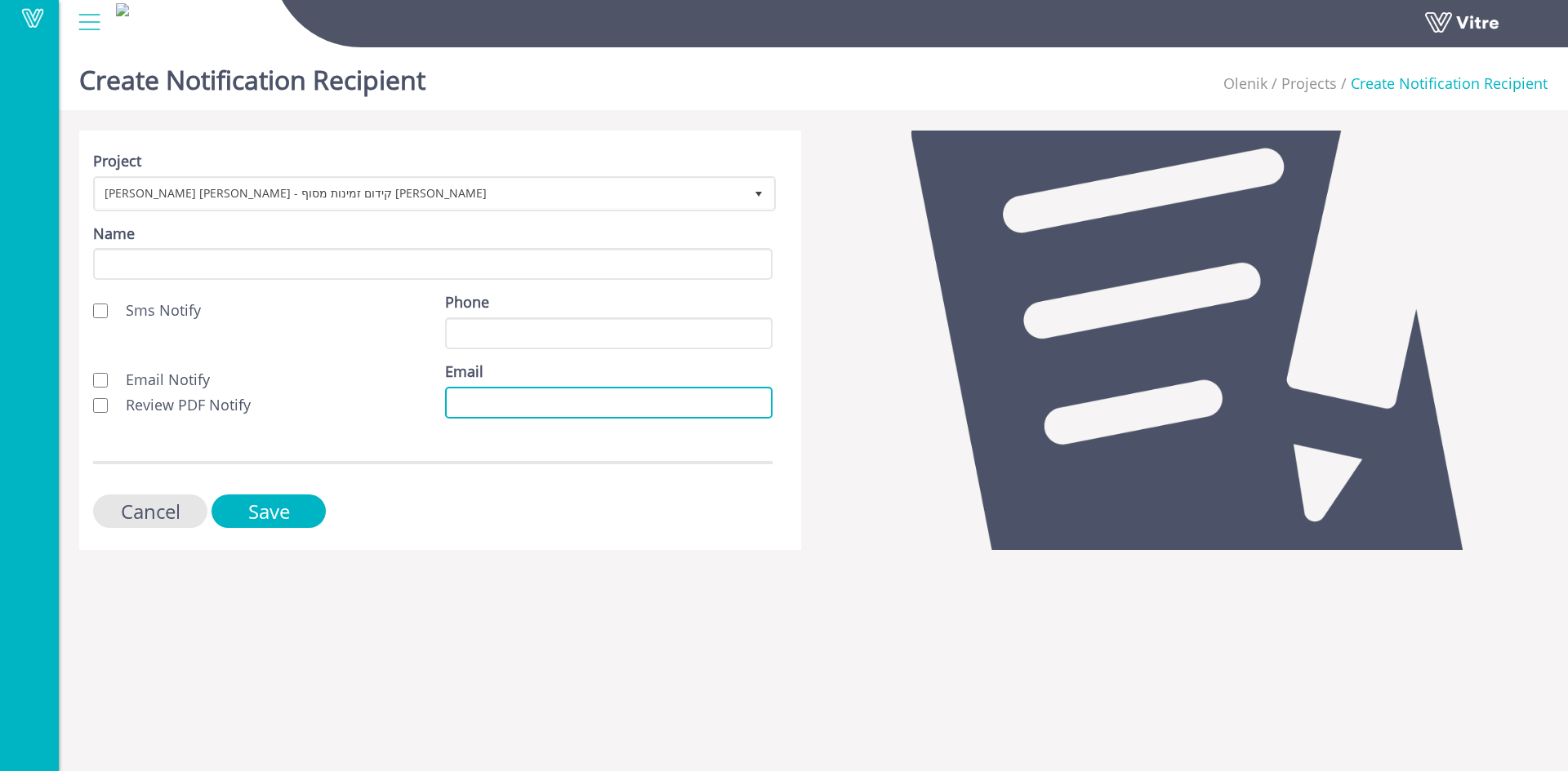
click at [459, 403] on input "Email" at bounding box center [609, 403] width 328 height 32
paste input "[EMAIL_ADDRESS][DOMAIN_NAME]"
type input "[EMAIL_ADDRESS][DOMAIN_NAME]"
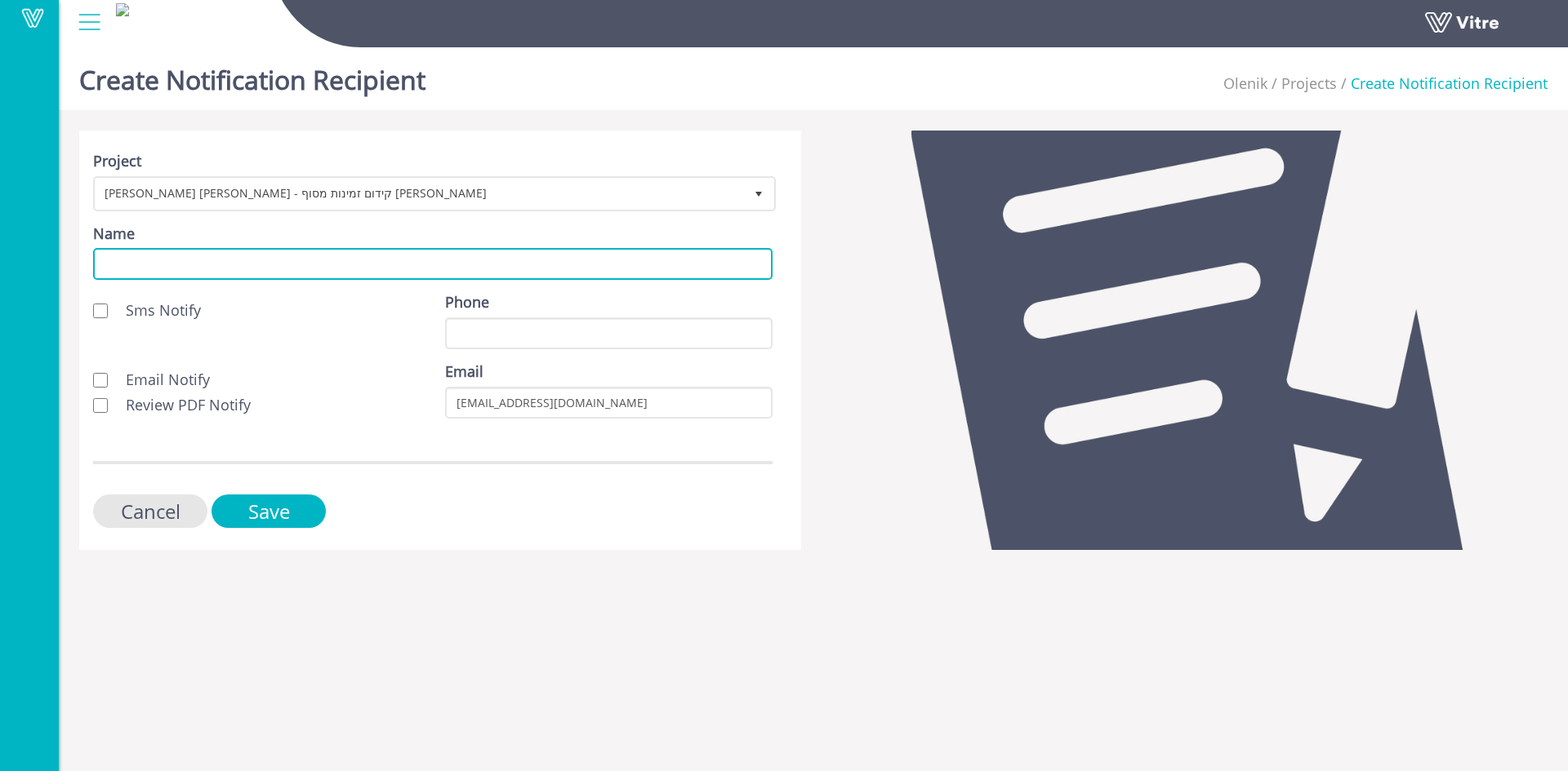
click at [203, 263] on input "Name" at bounding box center [432, 264] width 679 height 32
type input "לקוח"
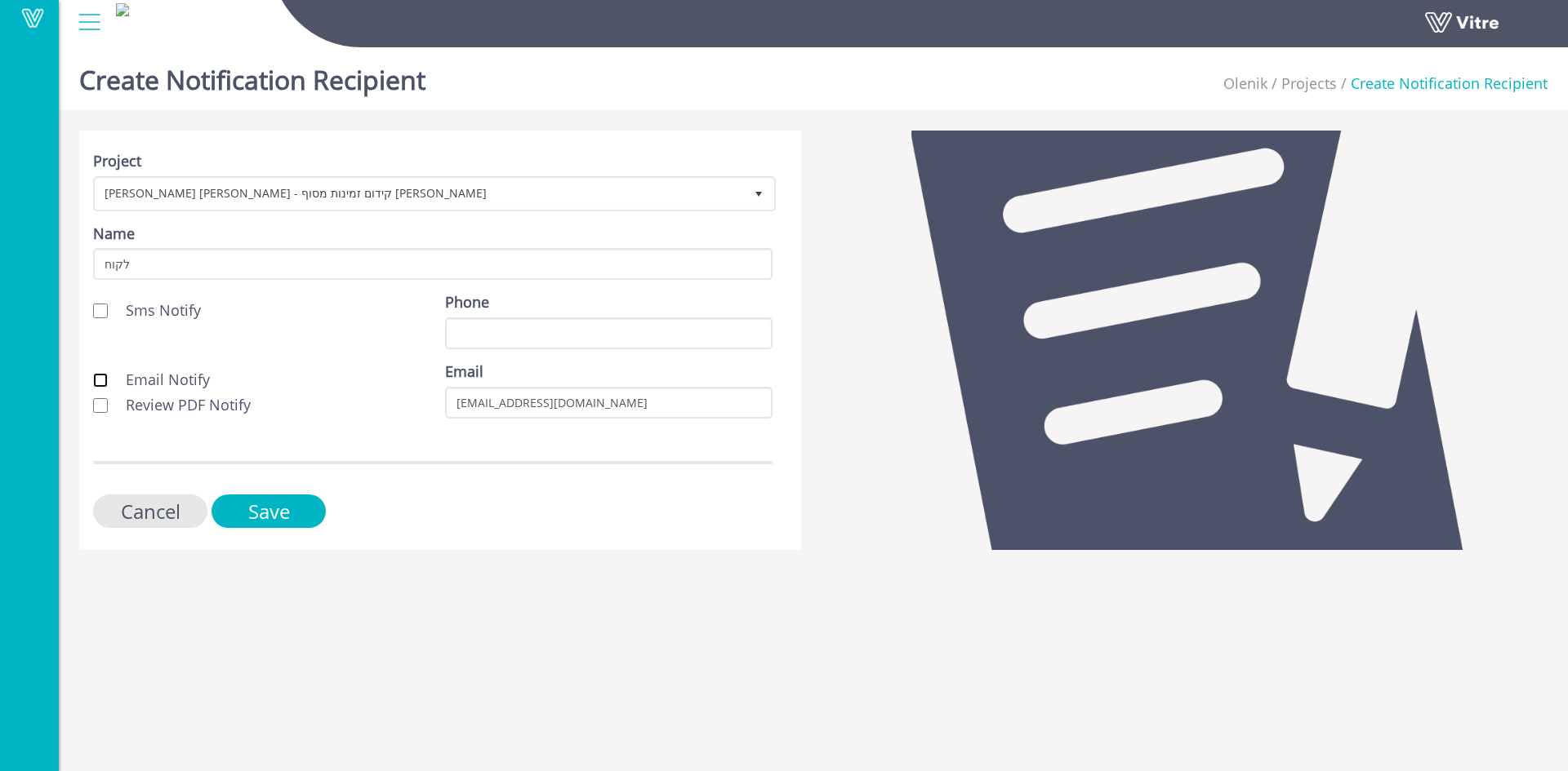
click at [97, 378] on input "Email Notify" at bounding box center [100, 380] width 15 height 15
checkbox input "true"
click at [102, 401] on input "Review PDF Notify" at bounding box center [100, 406] width 15 height 15
checkbox input "true"
click at [300, 494] on input "Save" at bounding box center [269, 511] width 114 height 33
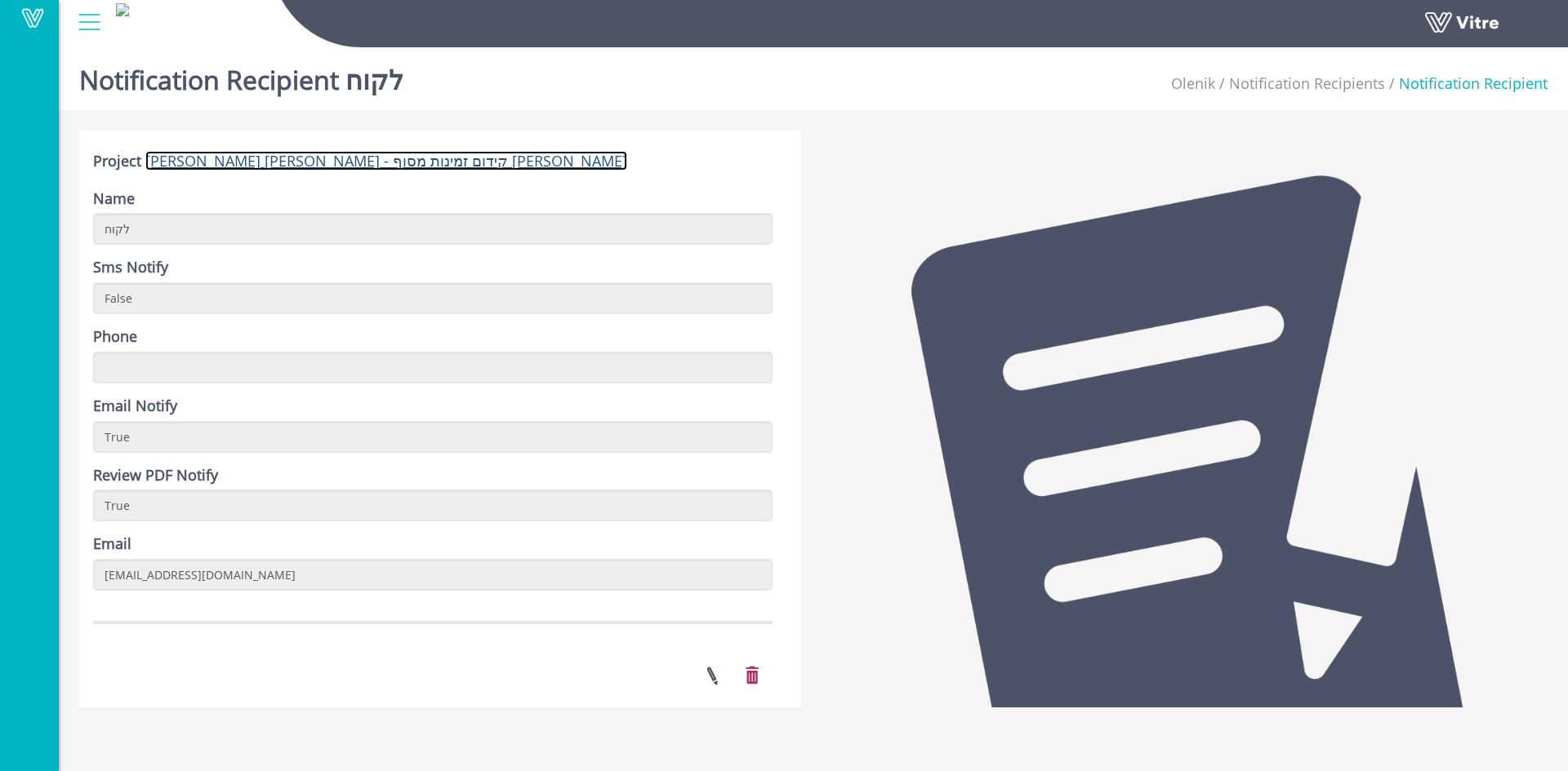
click at [303, 164] on link "נתיבי ישראל - קידום זמינות מסוף אריאל" at bounding box center [386, 161] width 481 height 19
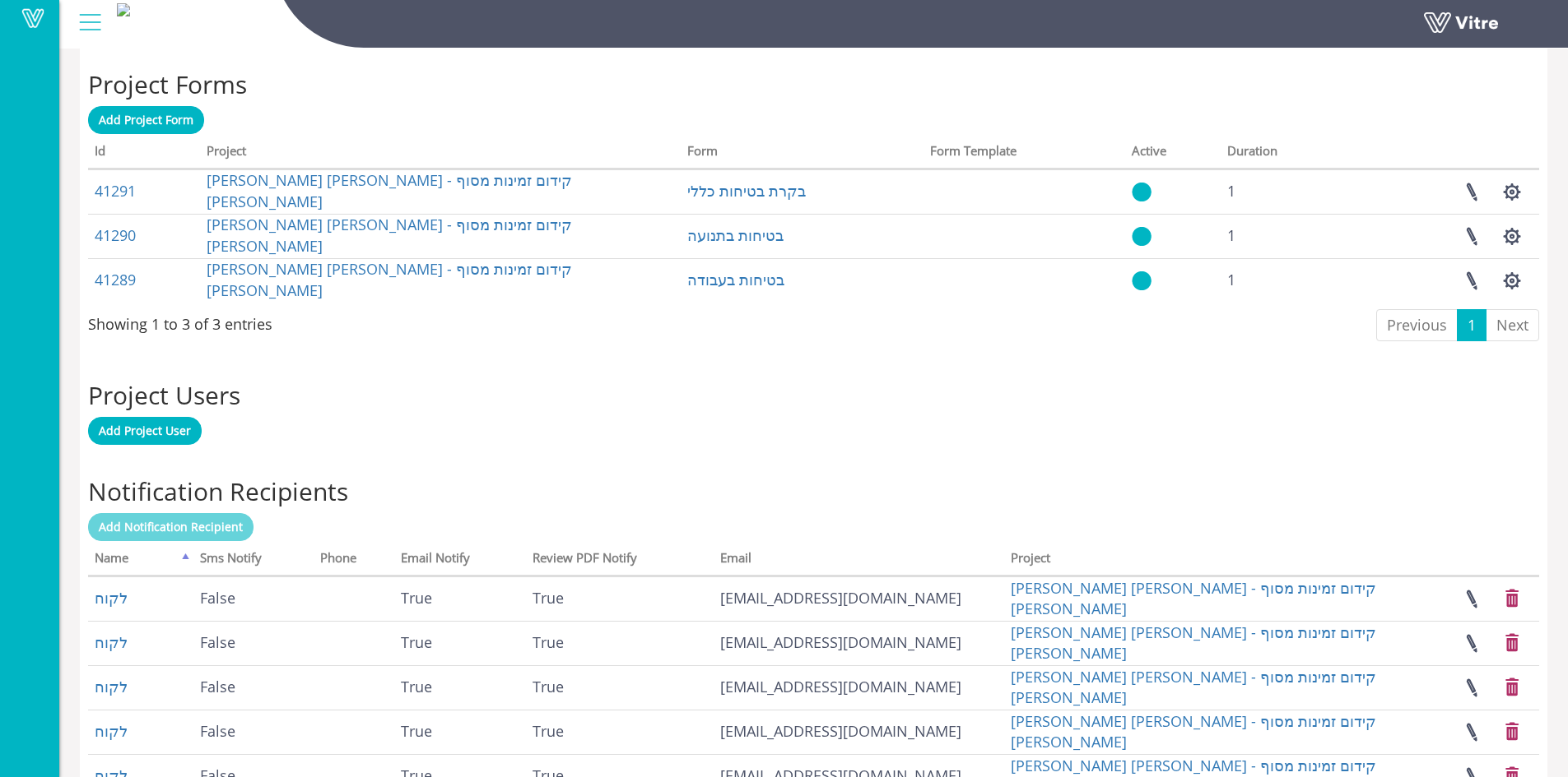
scroll to position [758, 0]
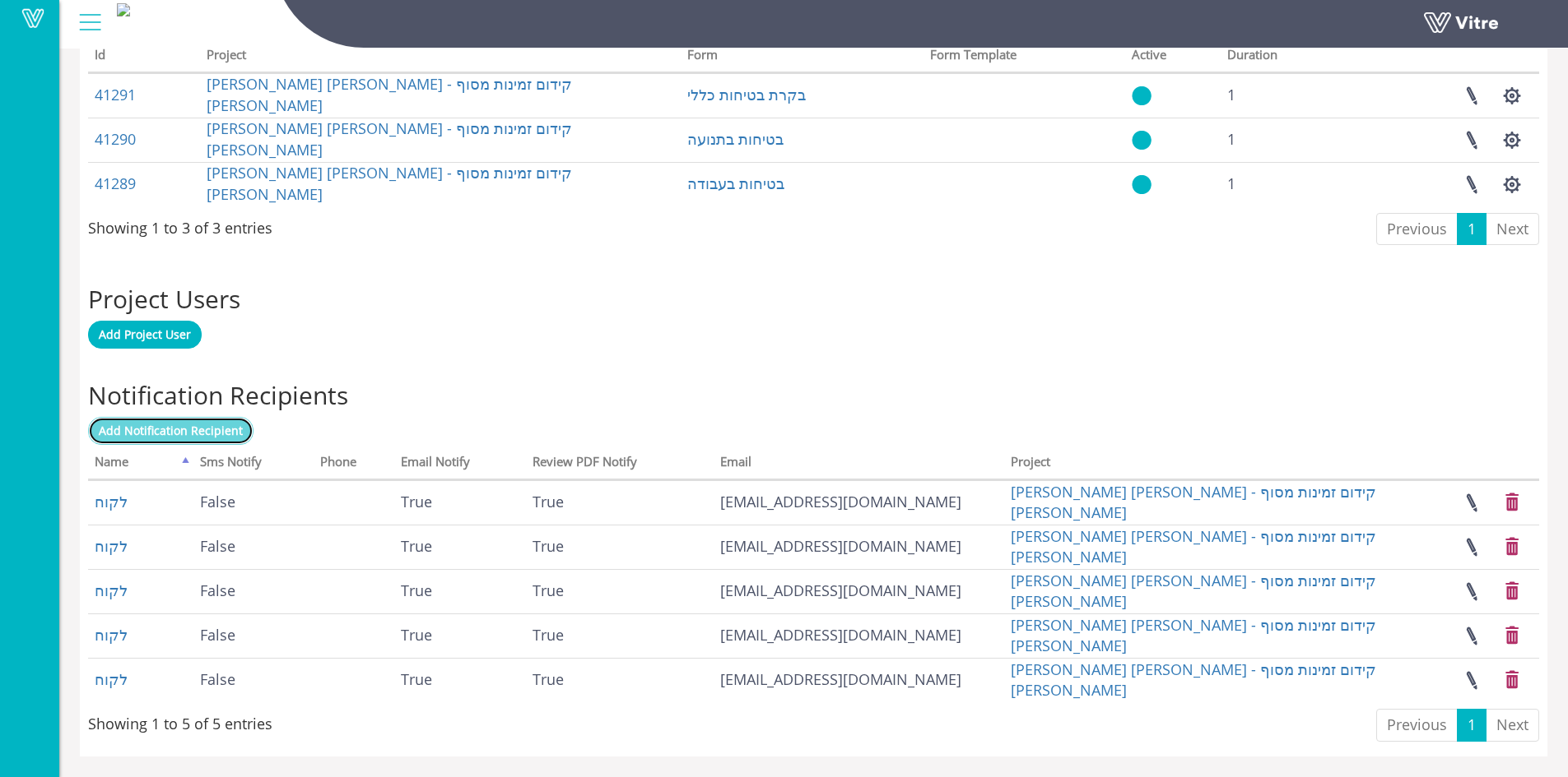
click at [174, 435] on span "Add Notification Recipient" at bounding box center [171, 431] width 144 height 16
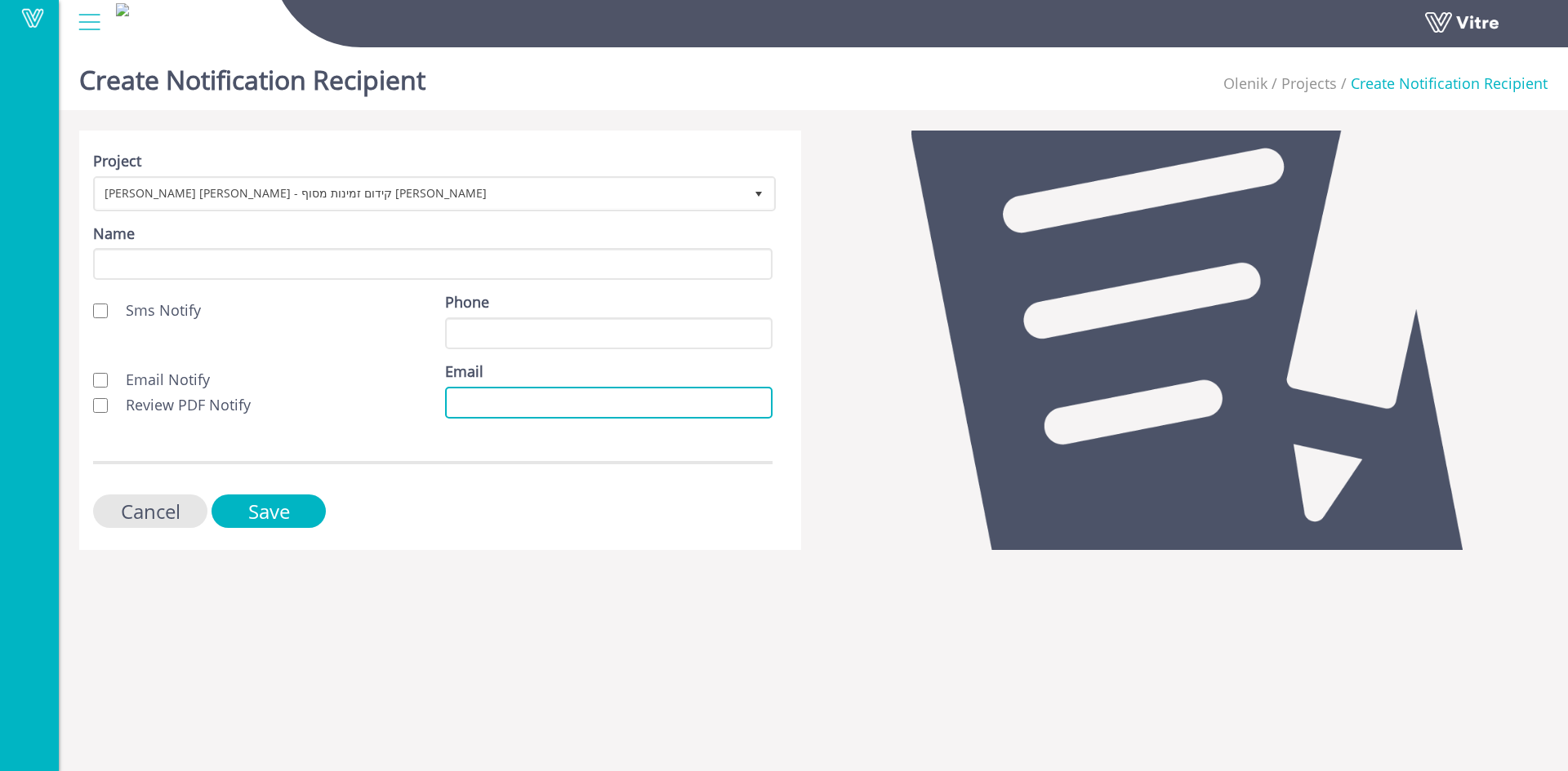
click at [452, 405] on input "Email" at bounding box center [609, 403] width 328 height 32
paste input "[EMAIL_ADDRESS][DOMAIN_NAME]"
type input "[EMAIL_ADDRESS][DOMAIN_NAME]"
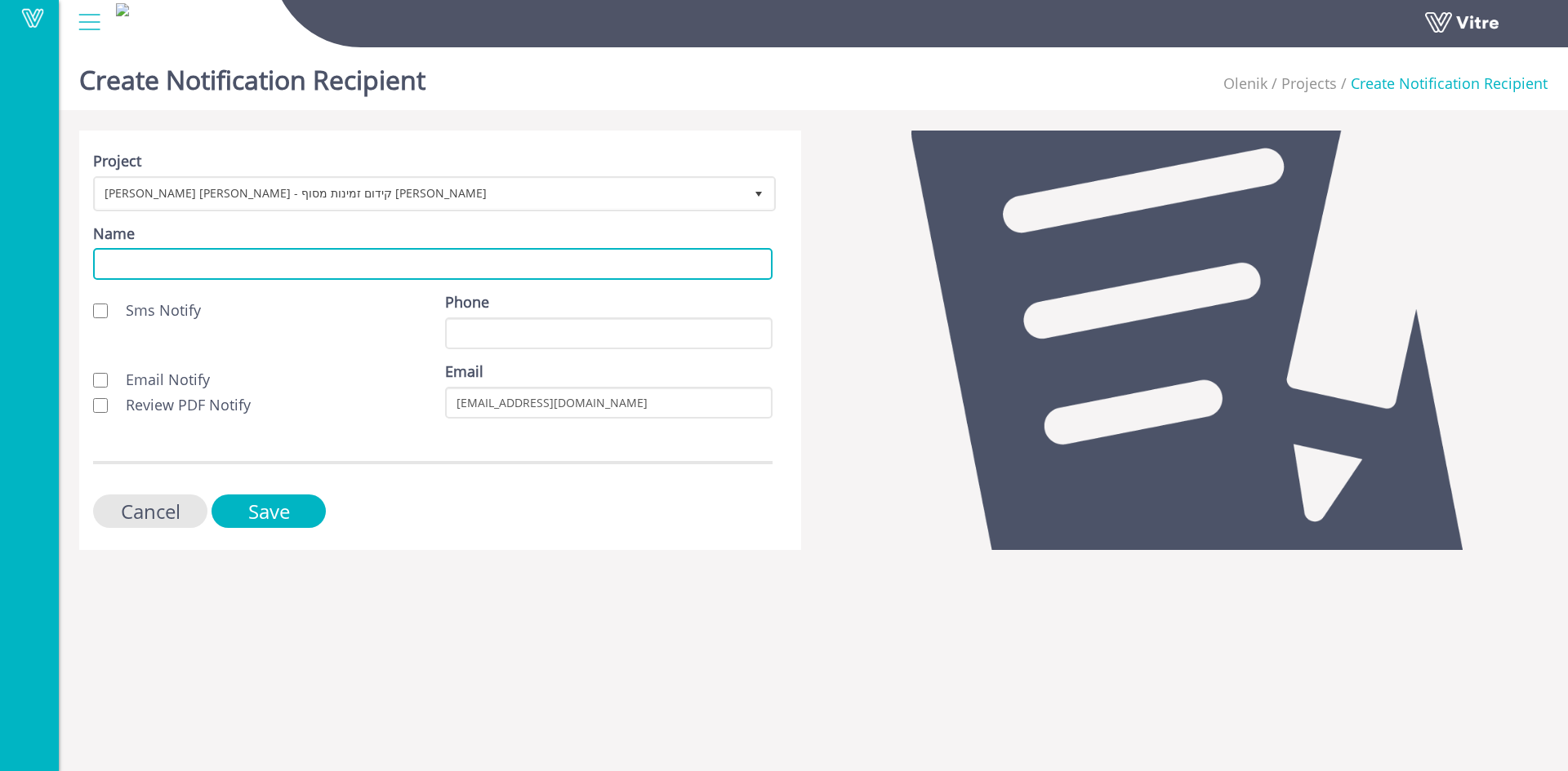
click at [239, 265] on input "Name" at bounding box center [432, 264] width 679 height 32
type input "לקוח"
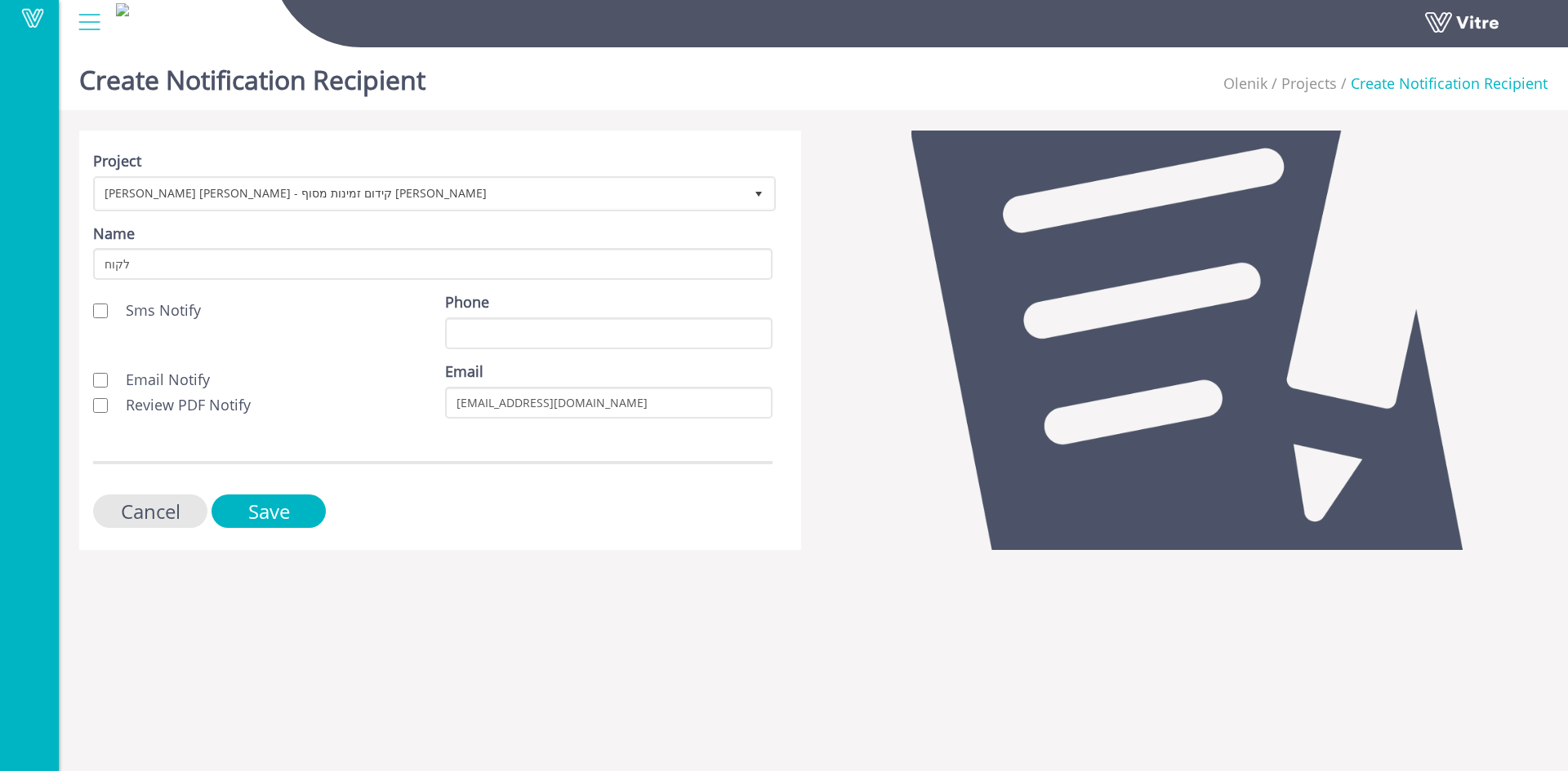
click at [110, 380] on label "Email Notify" at bounding box center [160, 380] width 100 height 21
click at [108, 380] on input "Email Notify" at bounding box center [100, 380] width 15 height 15
checkbox input "true"
click at [102, 411] on input "Review PDF Notify" at bounding box center [100, 406] width 15 height 15
checkbox input "true"
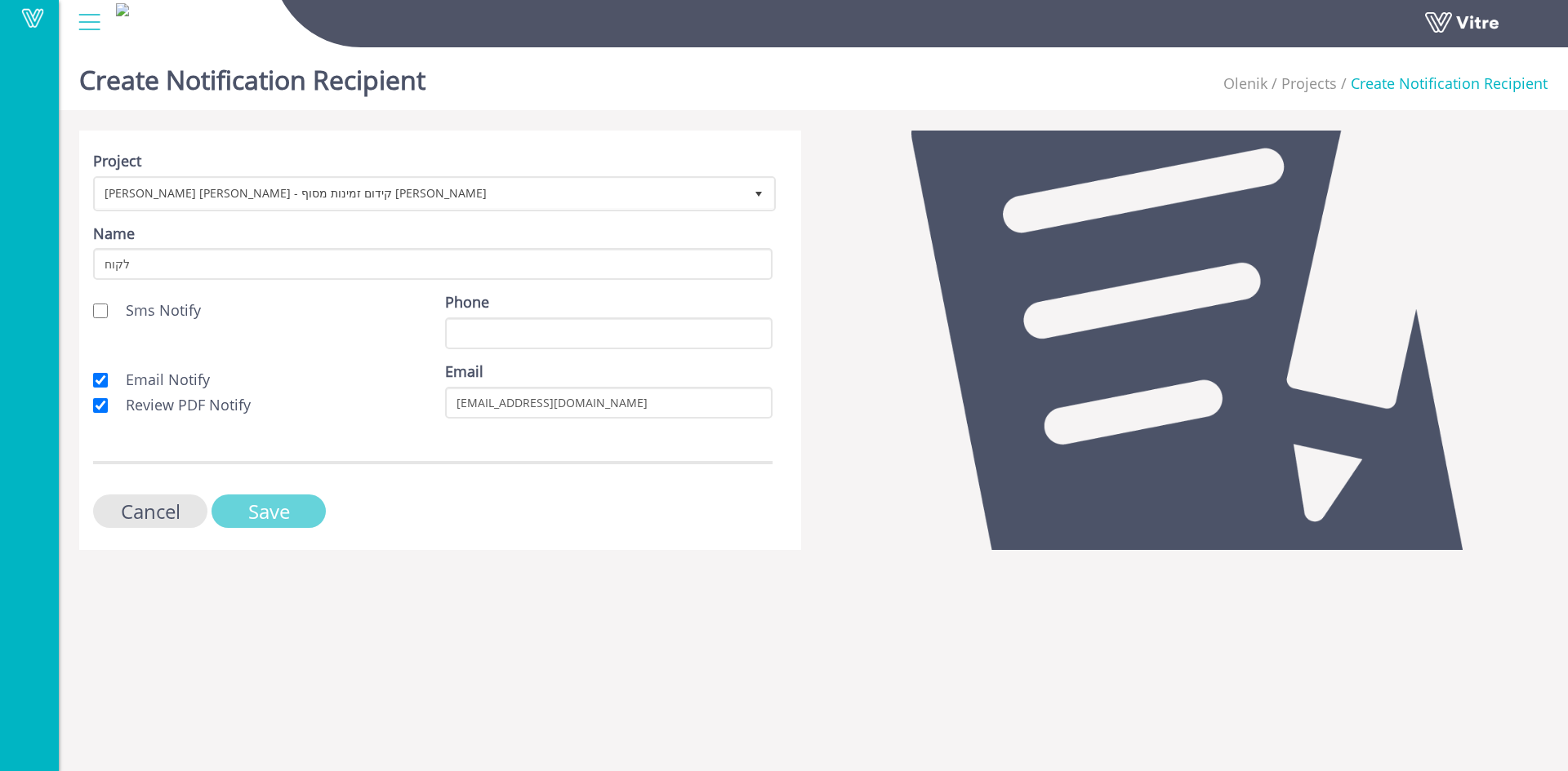
click at [269, 509] on input "Save" at bounding box center [269, 511] width 114 height 33
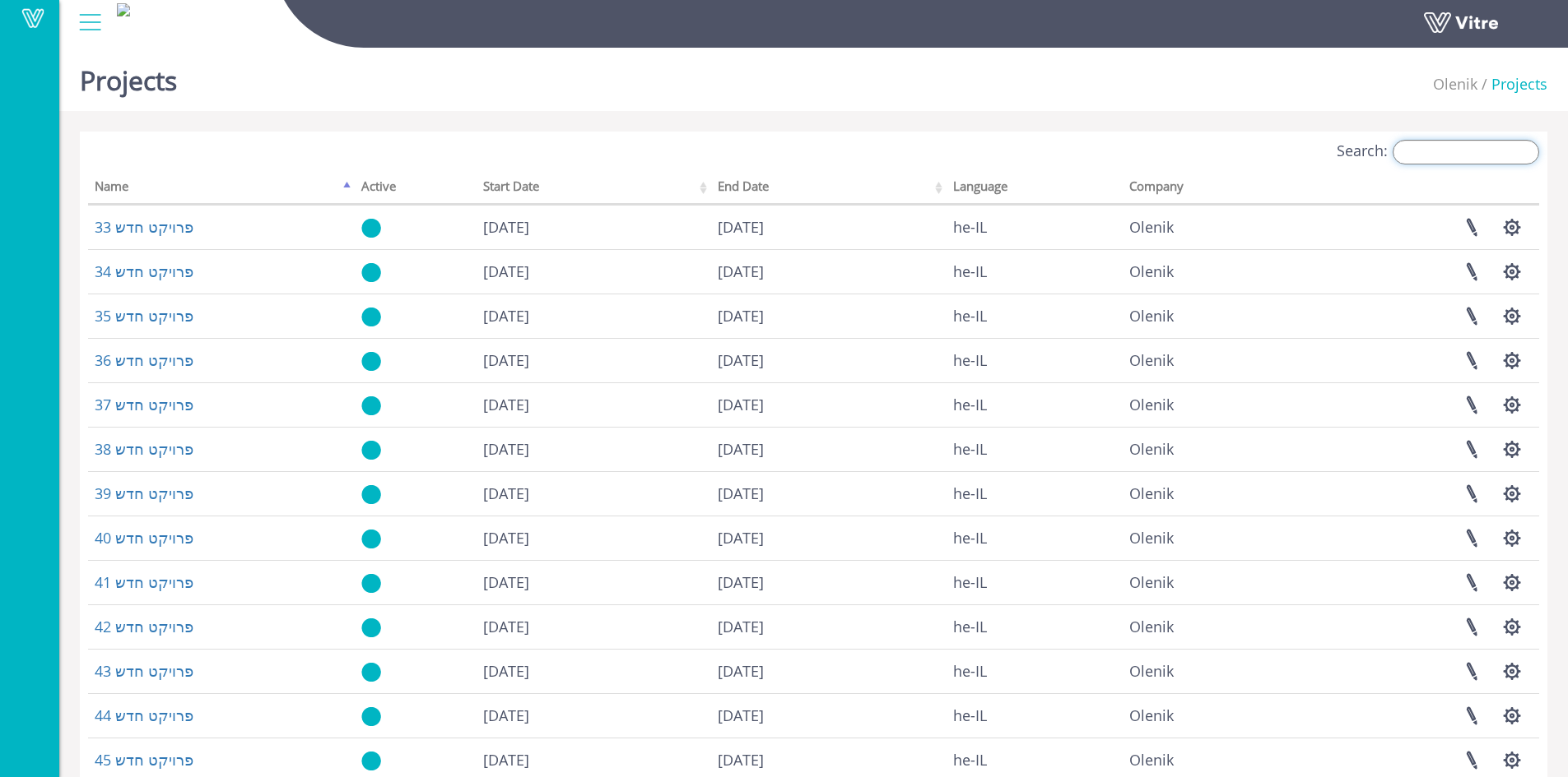
click at [1429, 146] on input "Search:" at bounding box center [1465, 152] width 146 height 25
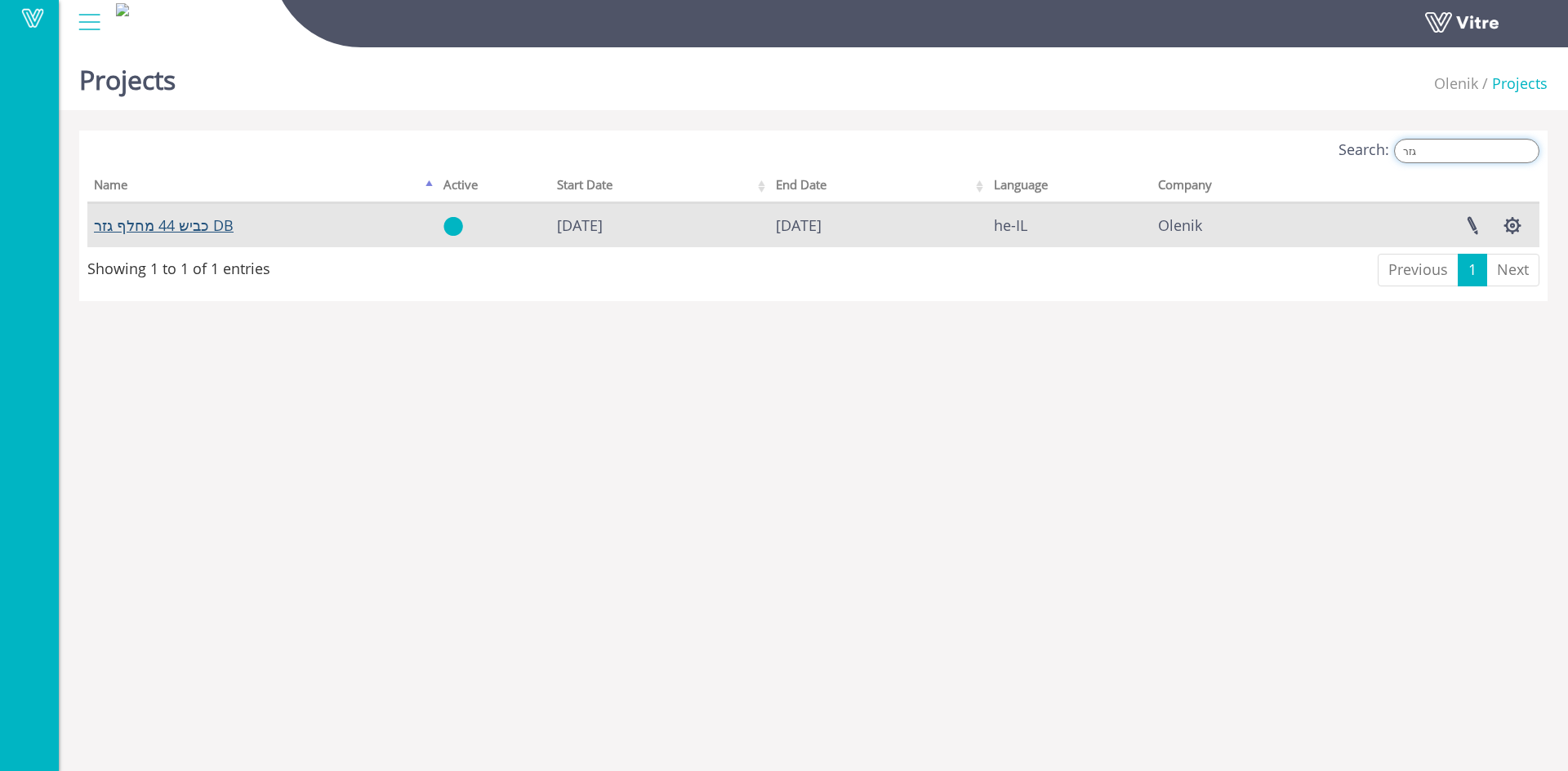
type input "גזר"
click at [180, 230] on link "כביש 44 מחלף גזר DB" at bounding box center [163, 225] width 140 height 19
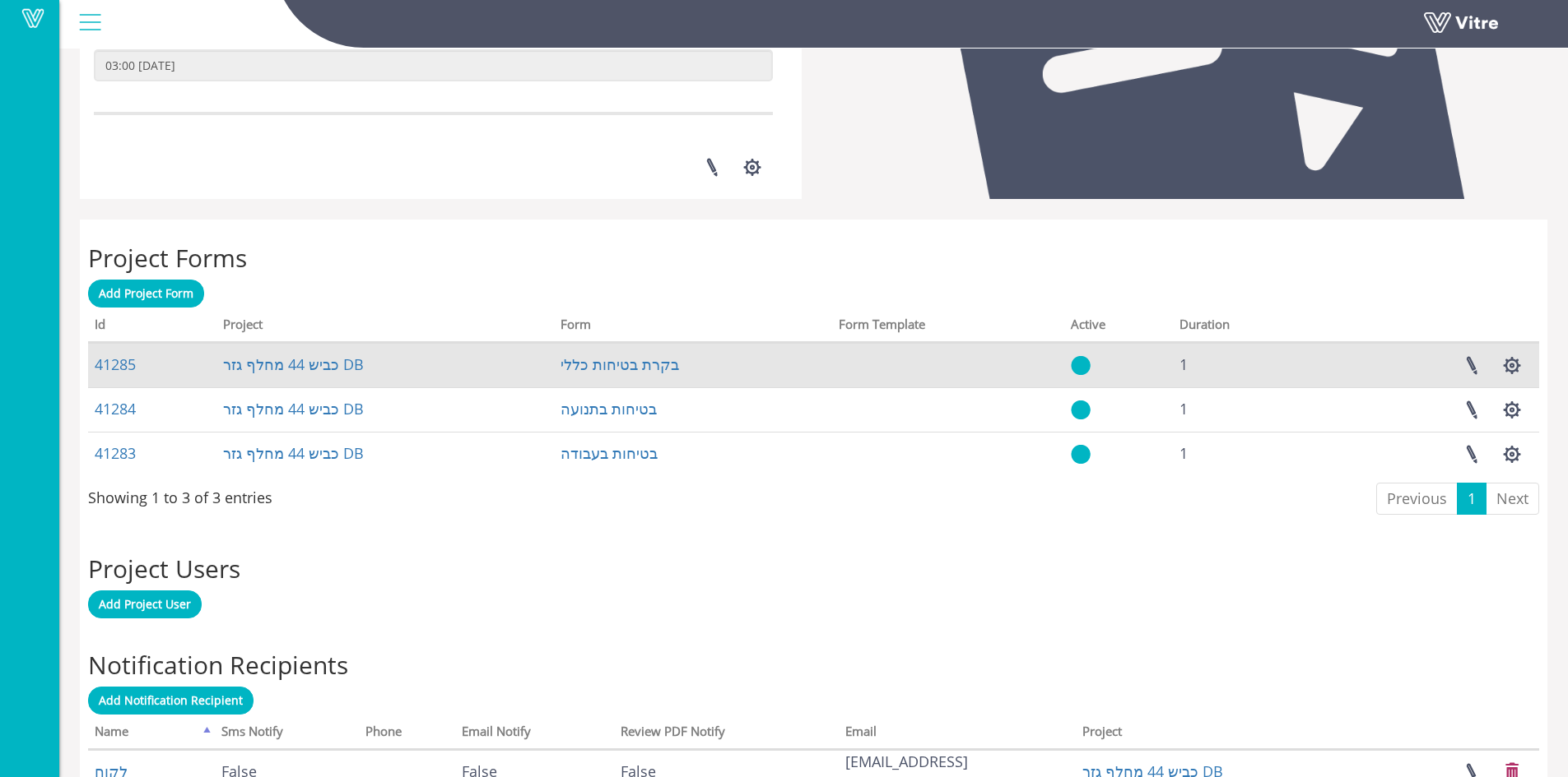
scroll to position [580, 0]
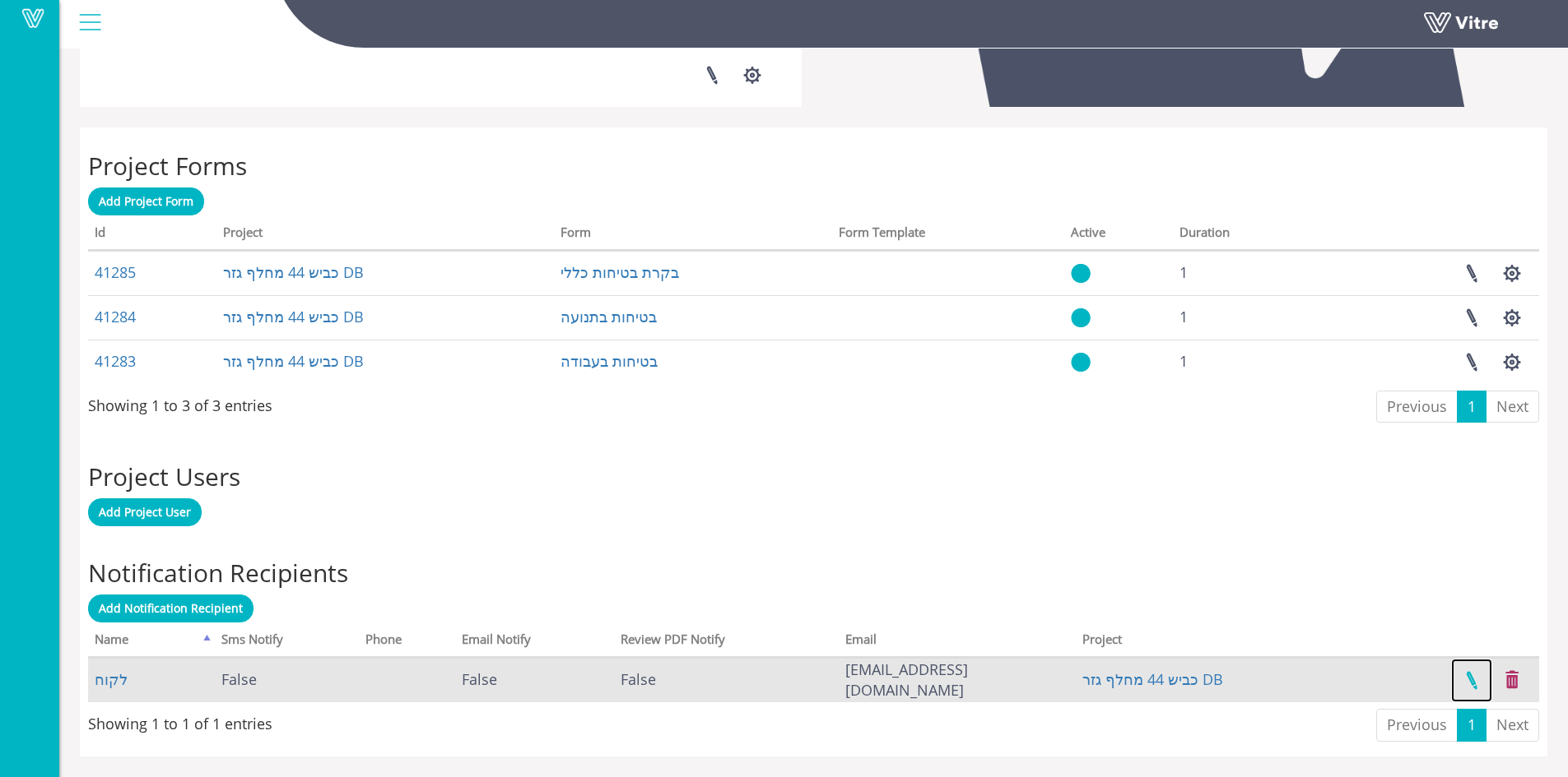
click at [1477, 682] on link at bounding box center [1471, 680] width 41 height 43
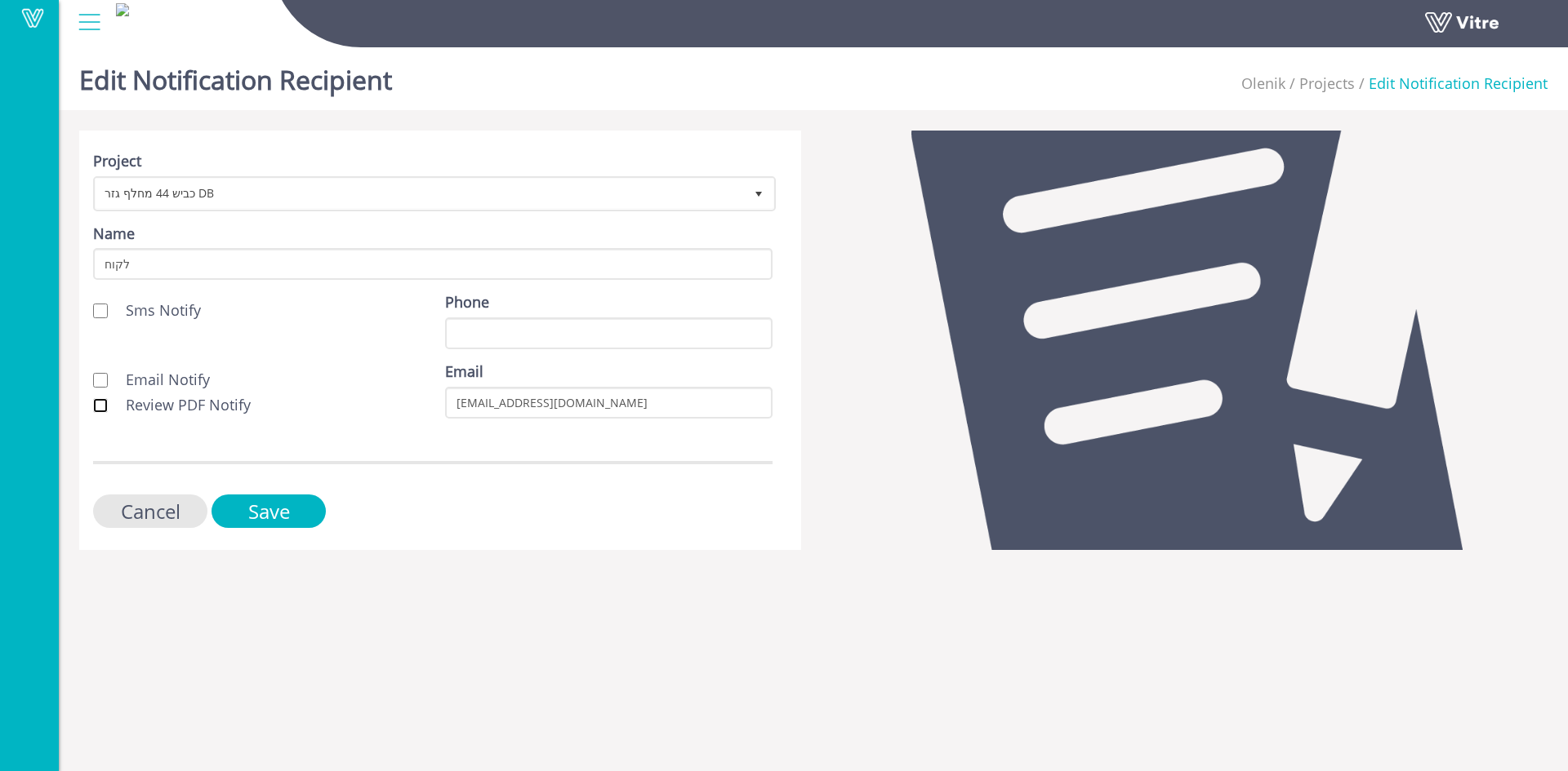
click at [105, 401] on input "Review PDF Notify" at bounding box center [100, 406] width 15 height 15
checkbox input "true"
click at [104, 373] on input "Email Notify" at bounding box center [100, 380] width 15 height 15
checkbox input "true"
click at [261, 503] on input "Save" at bounding box center [269, 511] width 114 height 33
